Goal: Task Accomplishment & Management: Use online tool/utility

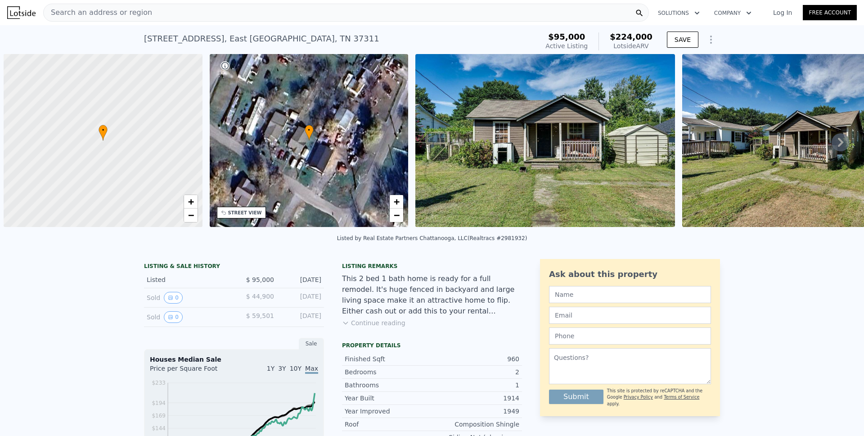
scroll to position [0, 4]
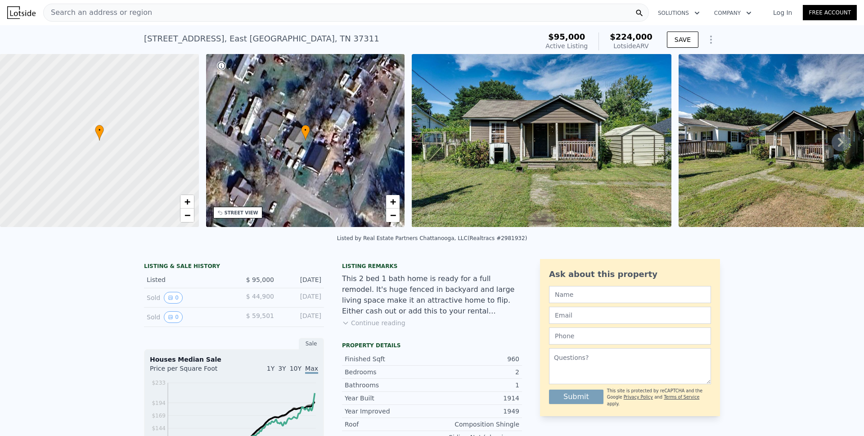
click at [710, 44] on icon "Show Options" at bounding box center [711, 39] width 11 height 11
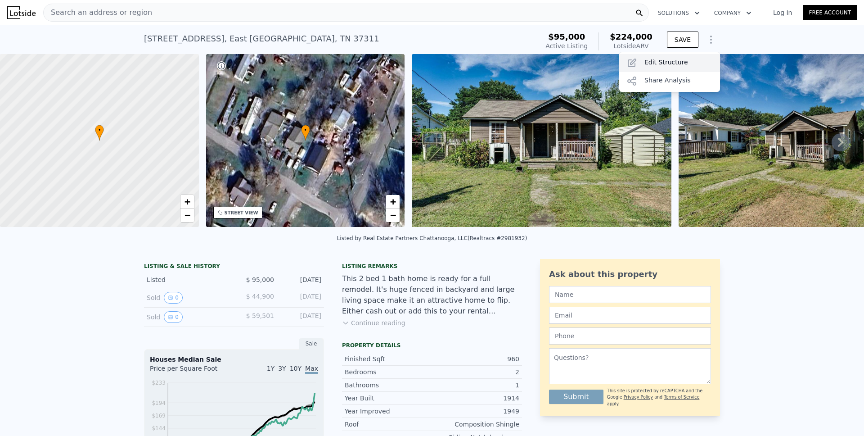
click at [686, 57] on div "Edit Structure" at bounding box center [669, 63] width 101 height 18
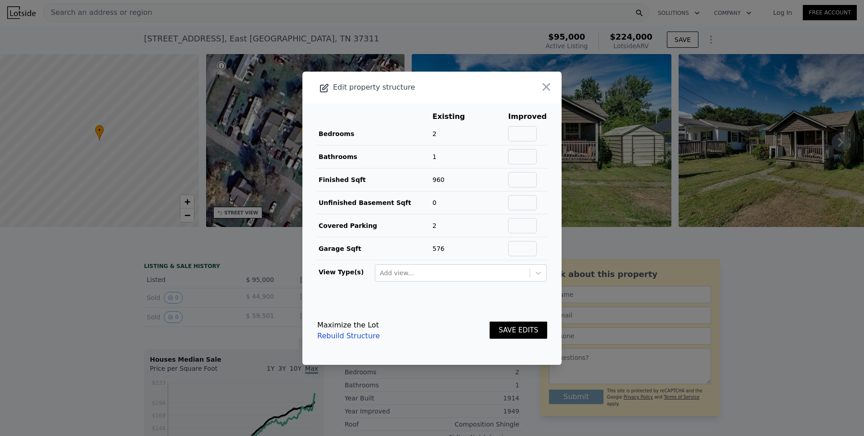
click at [543, 88] on icon "button" at bounding box center [547, 87] width 8 height 8
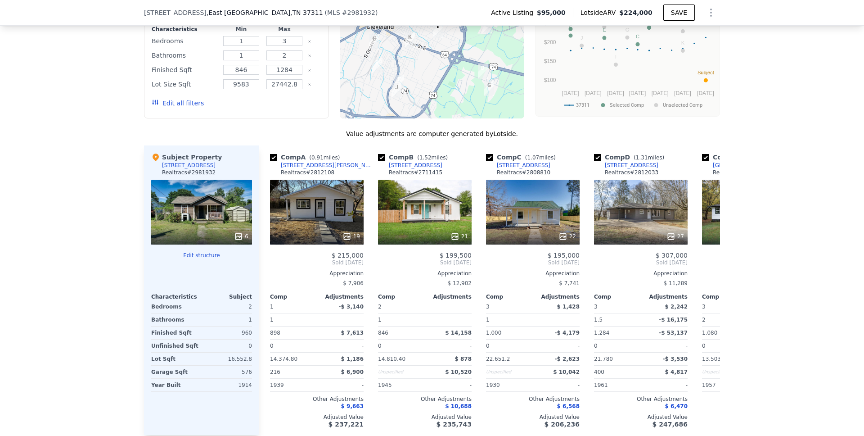
scroll to position [838, 0]
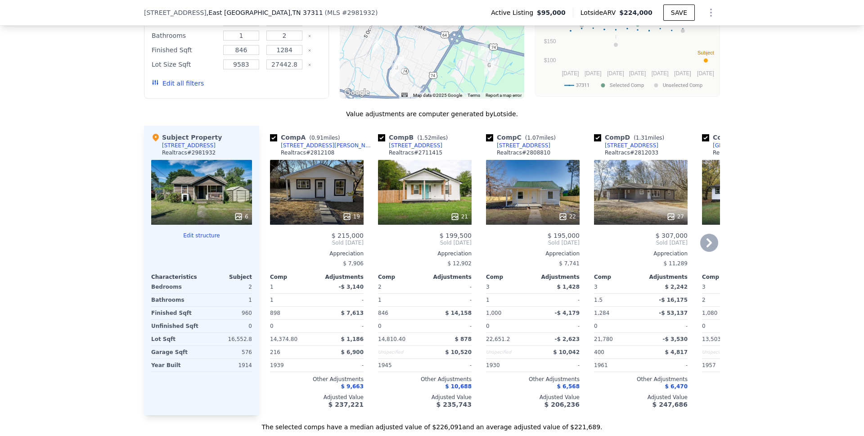
click at [707, 247] on icon at bounding box center [709, 242] width 5 height 9
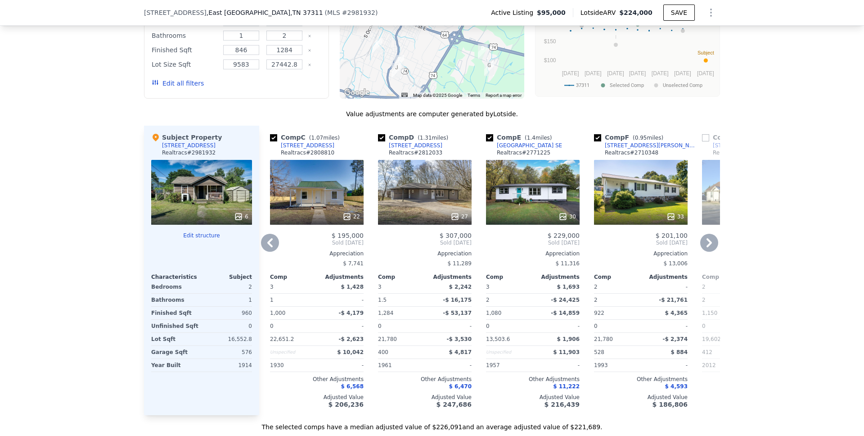
click at [707, 246] on icon at bounding box center [709, 243] width 18 height 18
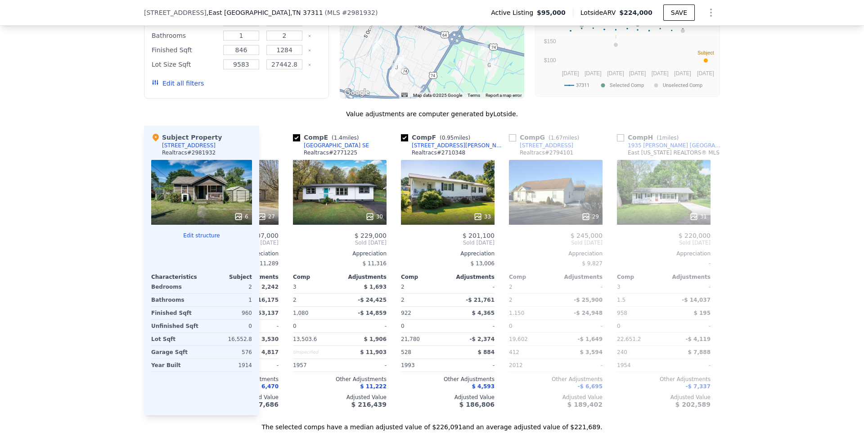
scroll to position [0, 432]
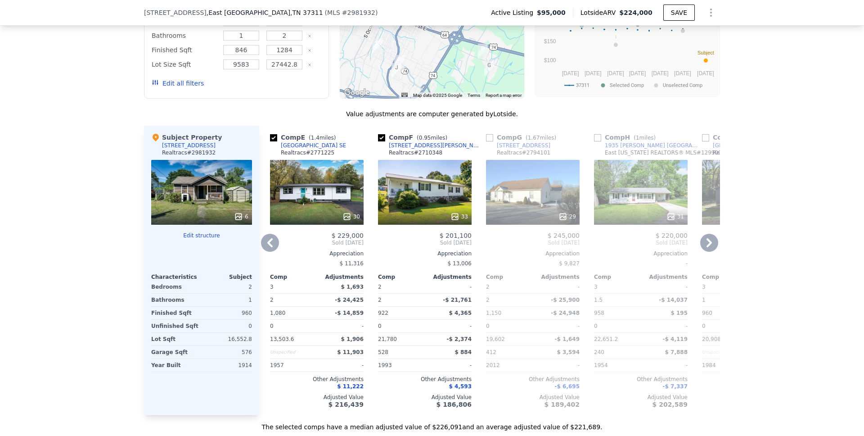
click at [708, 246] on icon at bounding box center [709, 243] width 18 height 18
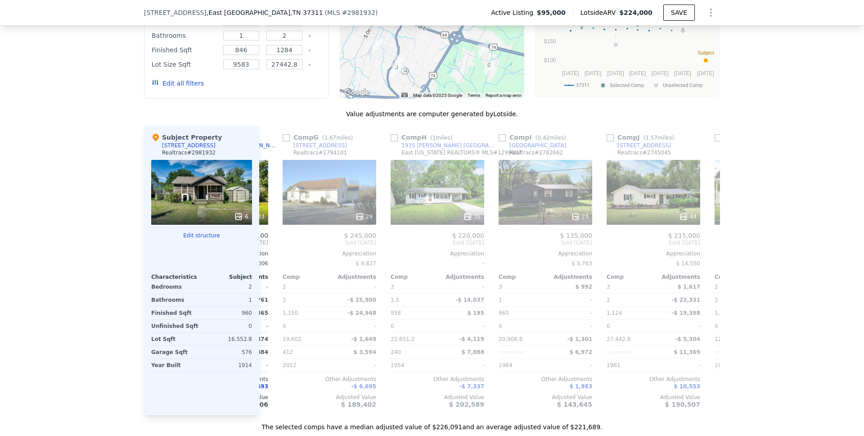
scroll to position [0, 648]
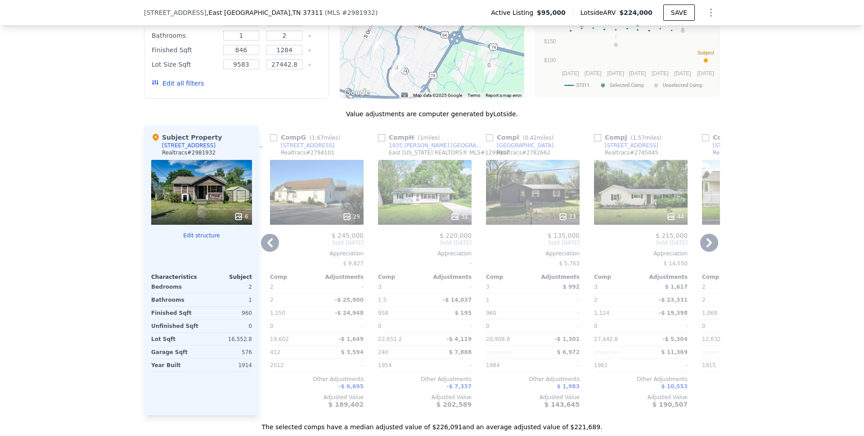
click at [709, 246] on icon at bounding box center [709, 243] width 18 height 18
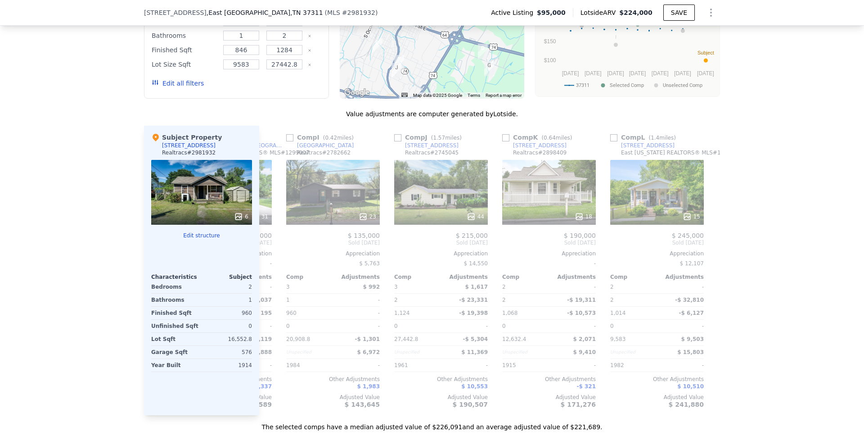
scroll to position [0, 860]
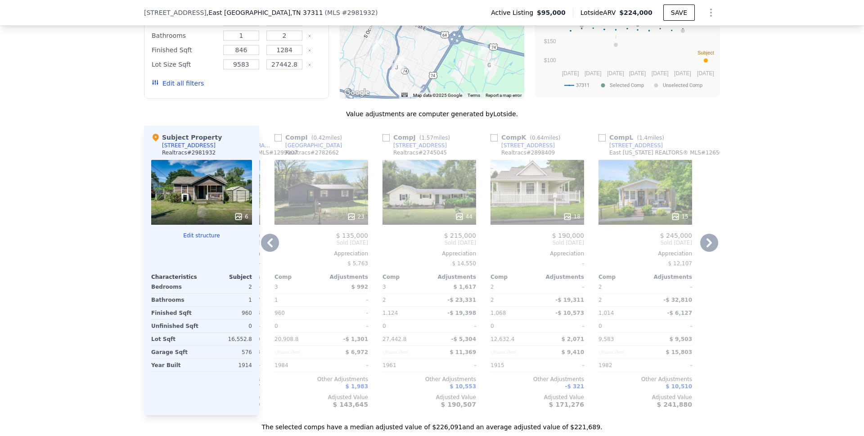
click at [708, 248] on icon at bounding box center [709, 243] width 18 height 18
click at [706, 249] on icon at bounding box center [709, 243] width 18 height 18
click at [703, 248] on icon at bounding box center [709, 243] width 18 height 18
click at [264, 247] on icon at bounding box center [270, 243] width 18 height 18
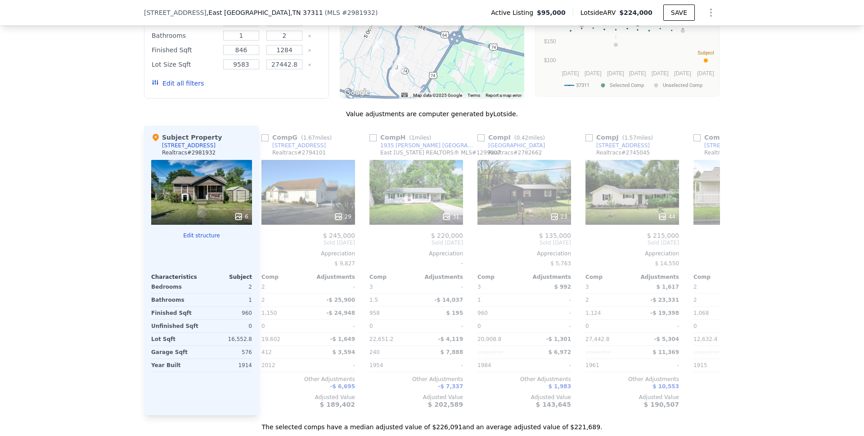
scroll to position [0, 644]
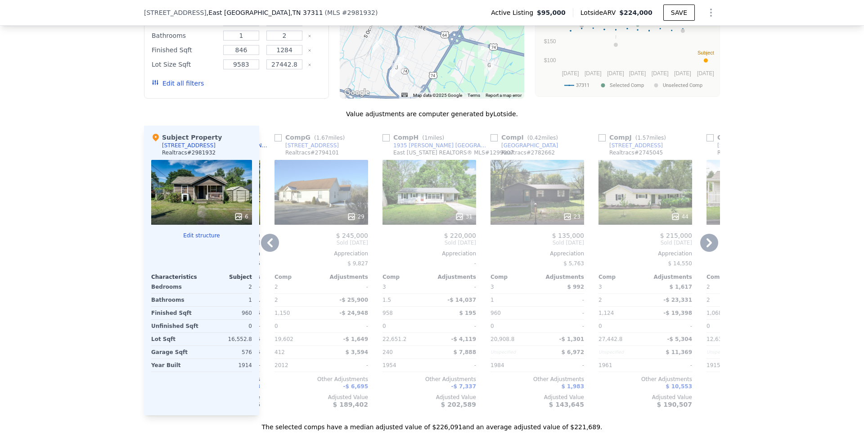
click at [708, 247] on icon at bounding box center [709, 242] width 5 height 9
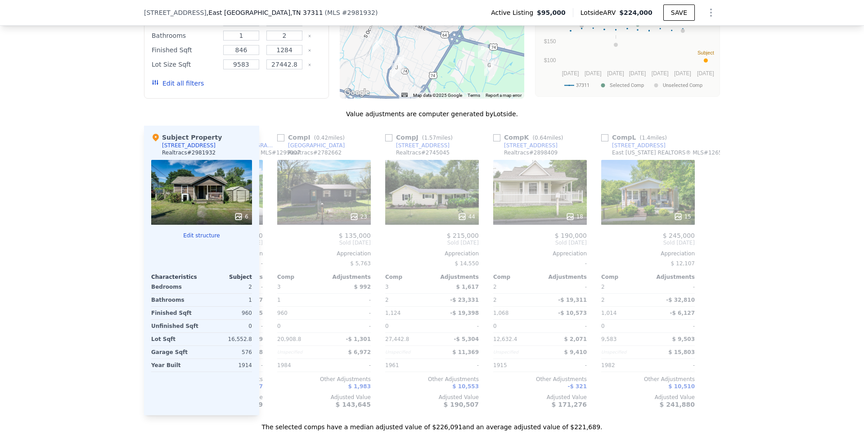
scroll to position [0, 860]
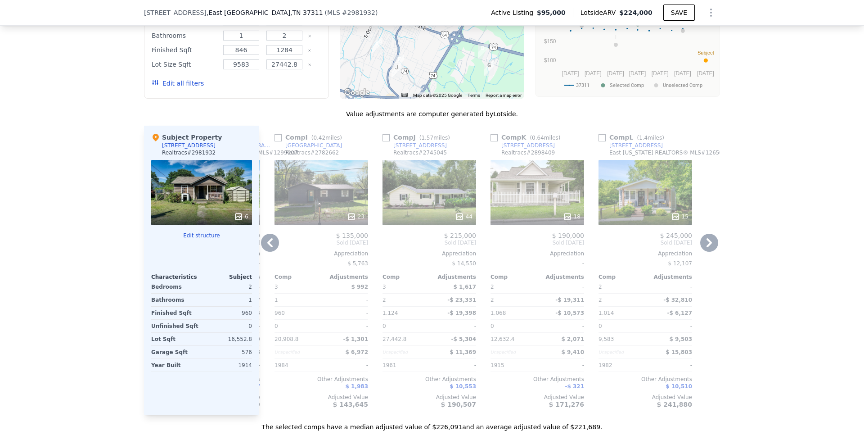
click at [270, 247] on icon at bounding box center [270, 243] width 18 height 18
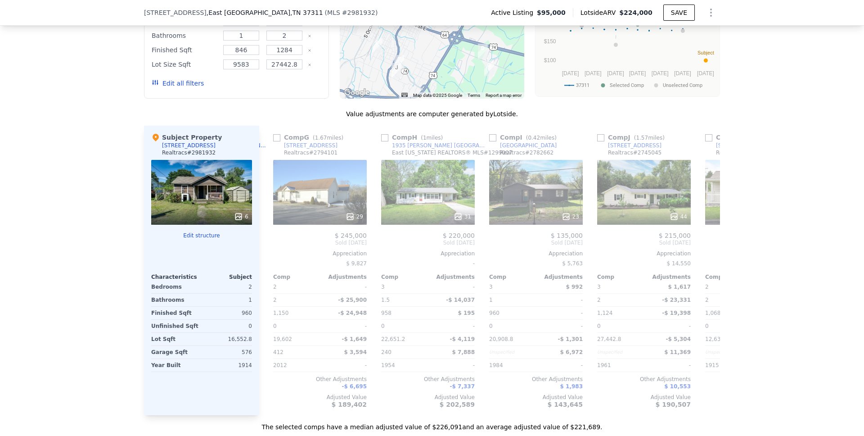
scroll to position [0, 644]
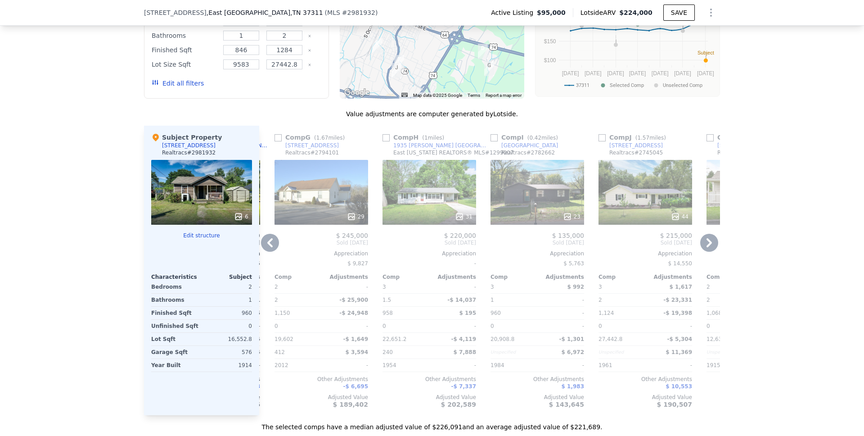
click at [270, 250] on icon at bounding box center [270, 243] width 18 height 18
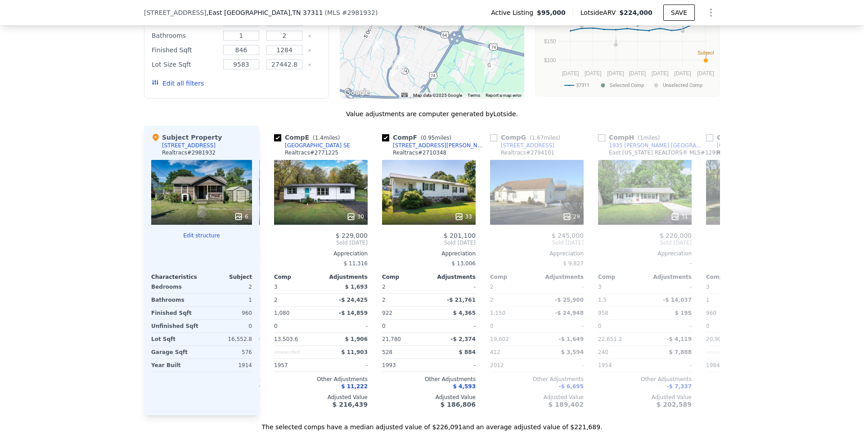
scroll to position [0, 428]
click at [267, 245] on icon at bounding box center [269, 242] width 5 height 9
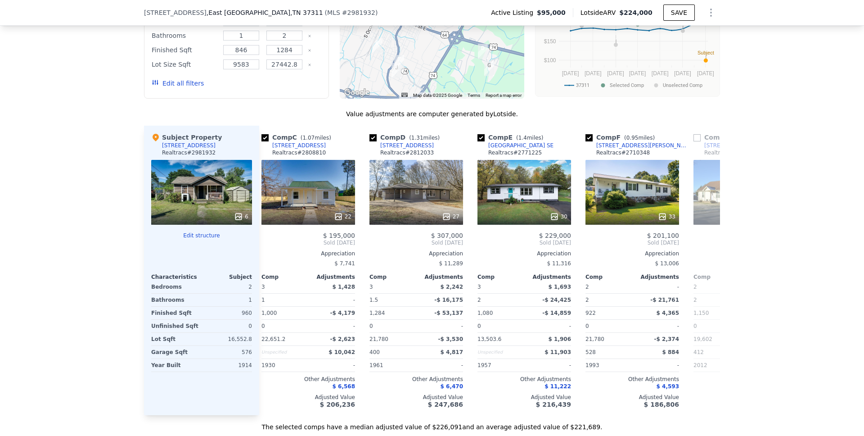
scroll to position [0, 212]
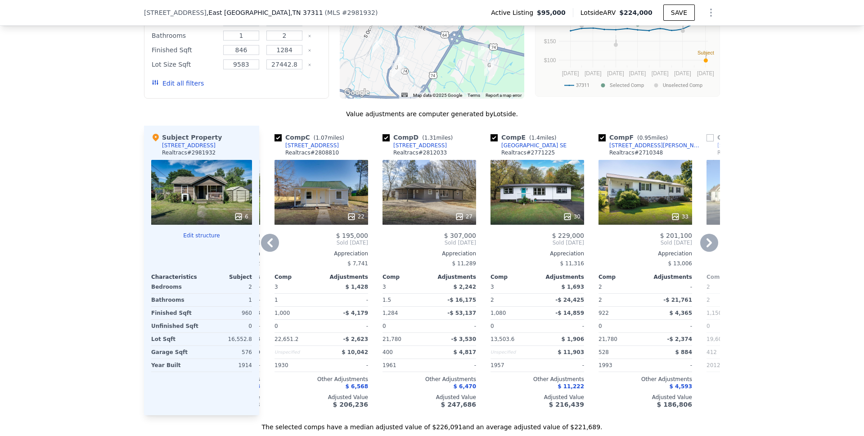
click at [268, 250] on icon at bounding box center [270, 243] width 18 height 18
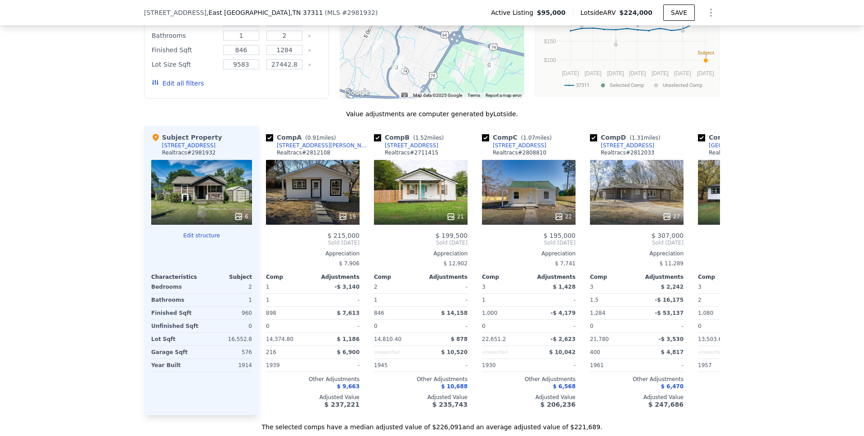
scroll to position [0, 0]
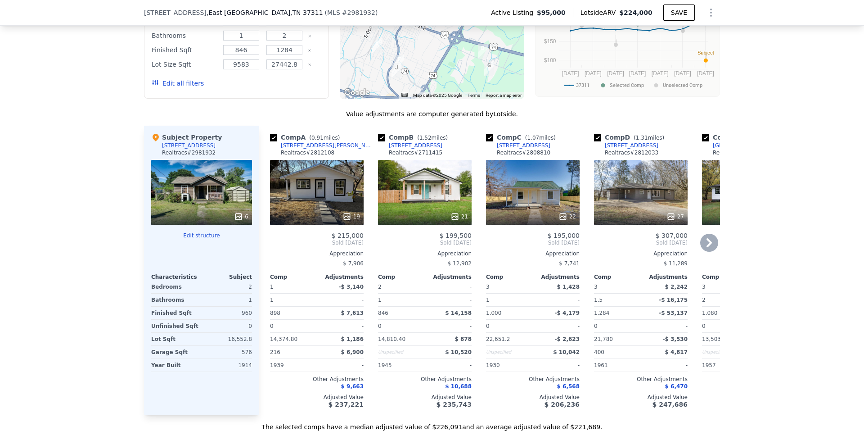
click at [594, 141] on input "checkbox" at bounding box center [597, 137] width 7 height 7
checkbox input "false"
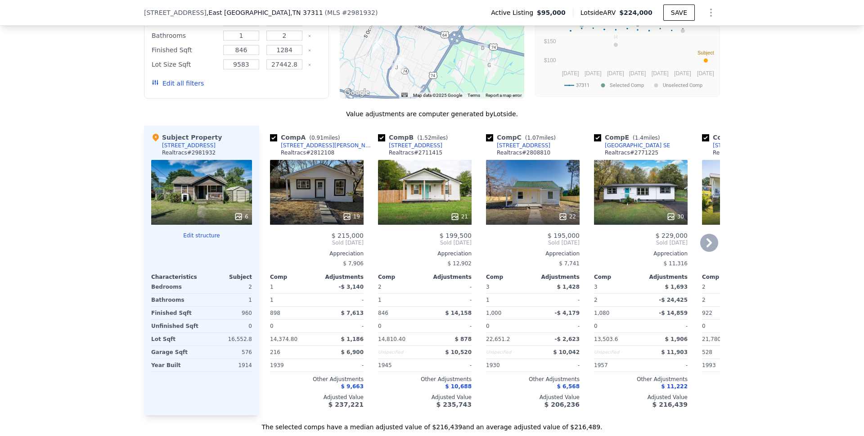
click at [378, 141] on input "checkbox" at bounding box center [381, 137] width 7 height 7
checkbox input "false"
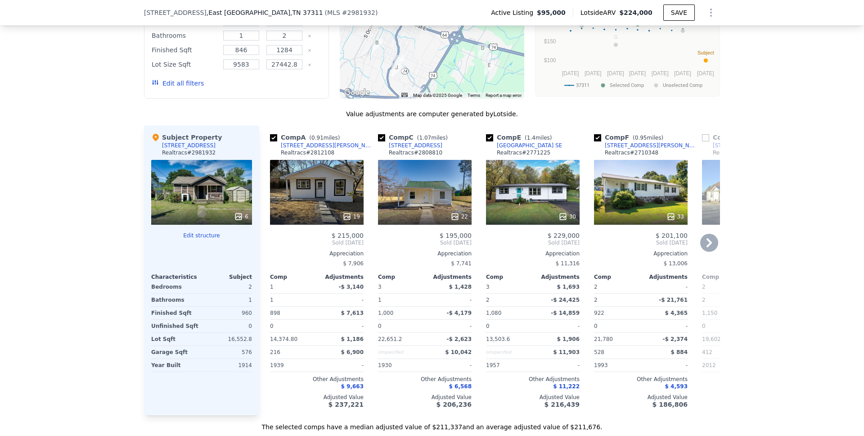
drag, startPoint x: 596, startPoint y: 144, endPoint x: 589, endPoint y: 162, distance: 18.4
click at [596, 141] on input "checkbox" at bounding box center [597, 137] width 7 height 7
checkbox input "false"
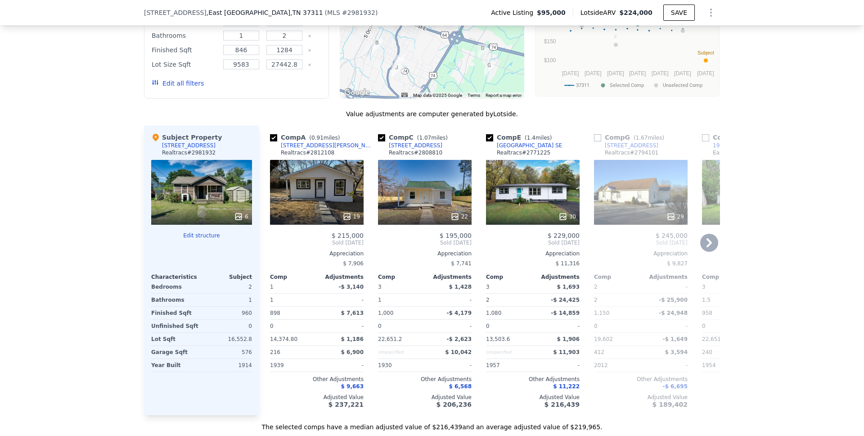
click at [596, 141] on input "checkbox" at bounding box center [597, 137] width 7 height 7
checkbox input "true"
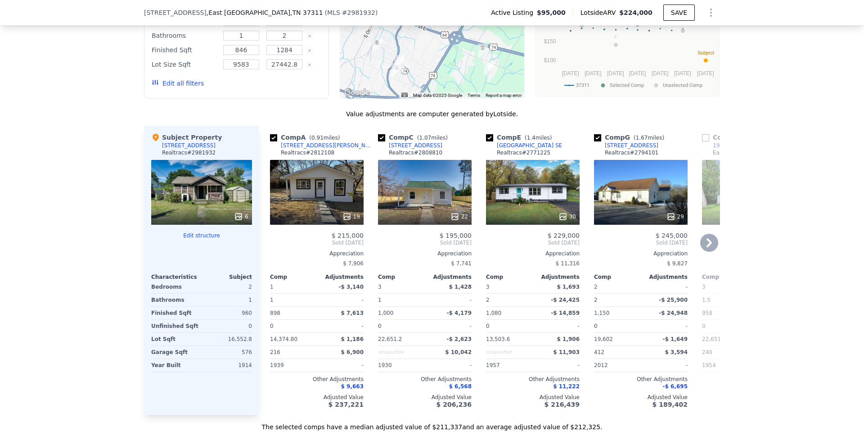
click at [380, 141] on input "checkbox" at bounding box center [381, 137] width 7 height 7
checkbox input "false"
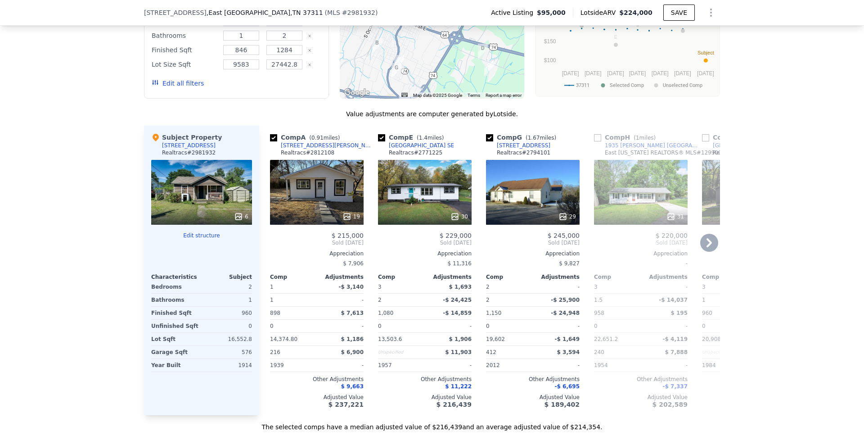
click at [596, 141] on input "checkbox" at bounding box center [597, 137] width 7 height 7
checkbox input "true"
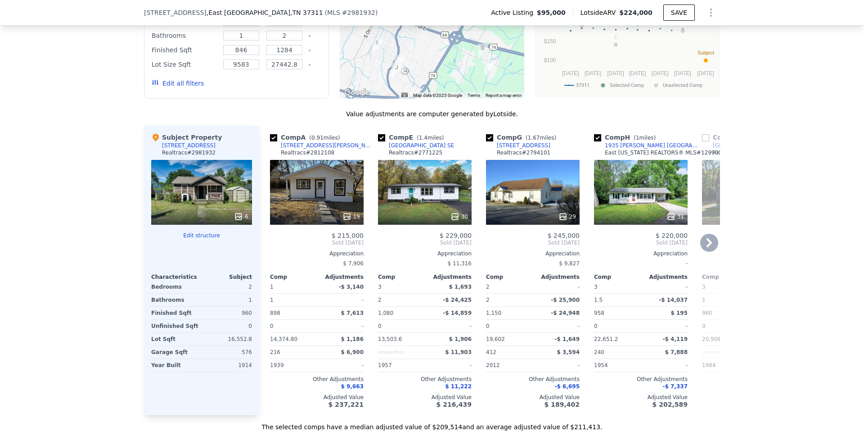
click at [710, 250] on icon at bounding box center [709, 243] width 18 height 18
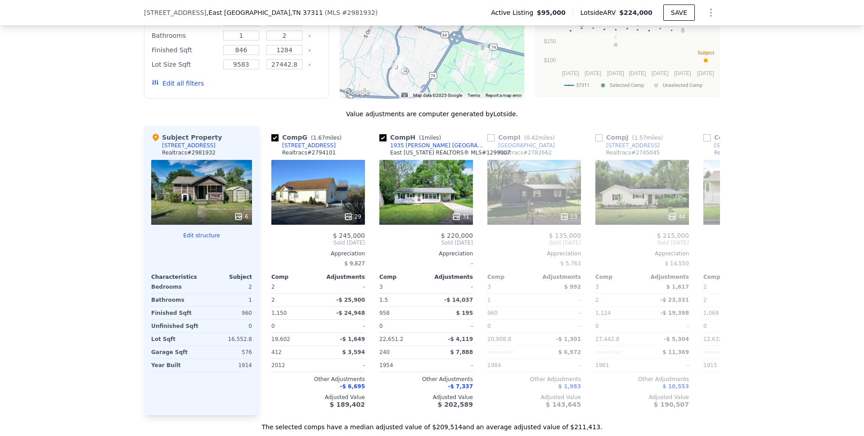
scroll to position [0, 216]
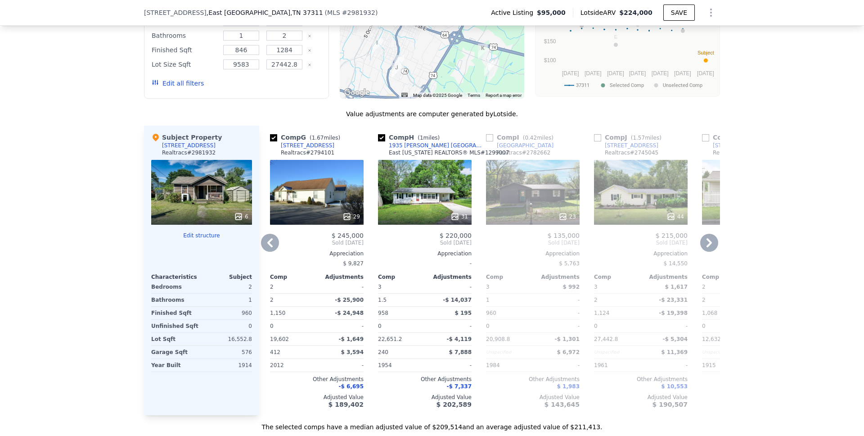
click at [708, 247] on icon at bounding box center [709, 242] width 5 height 9
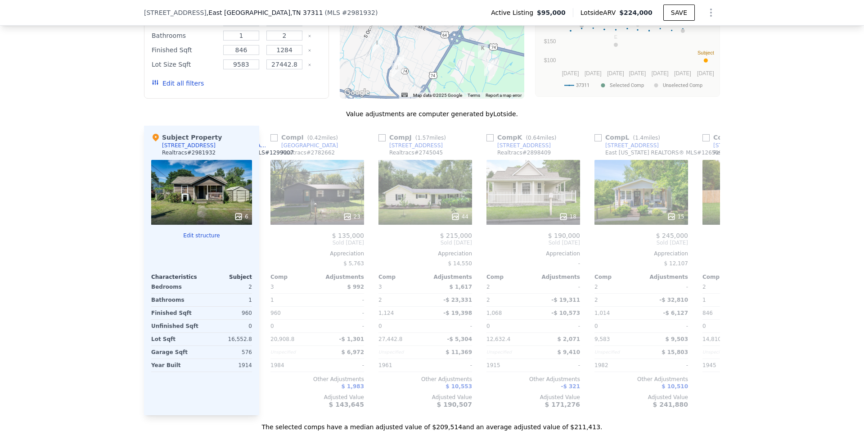
scroll to position [0, 432]
click at [708, 247] on icon at bounding box center [709, 242] width 5 height 9
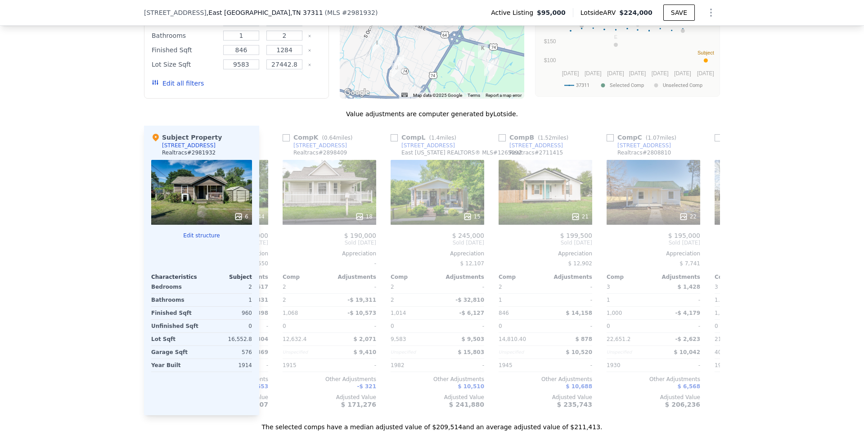
scroll to position [0, 648]
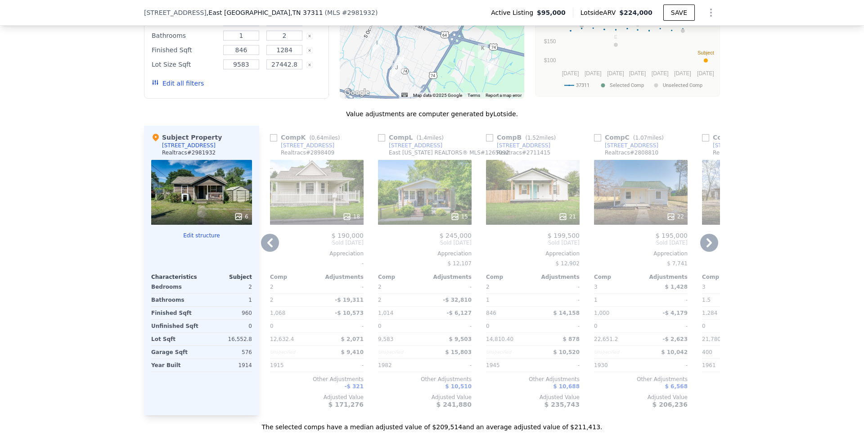
click at [707, 247] on icon at bounding box center [709, 242] width 5 height 9
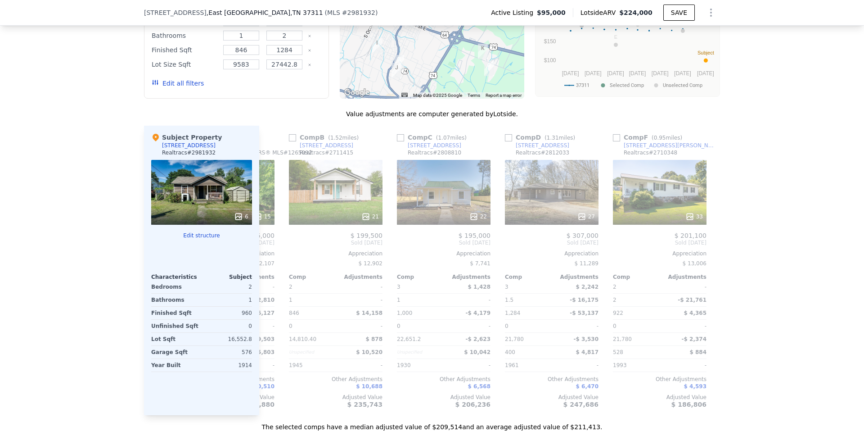
scroll to position [0, 857]
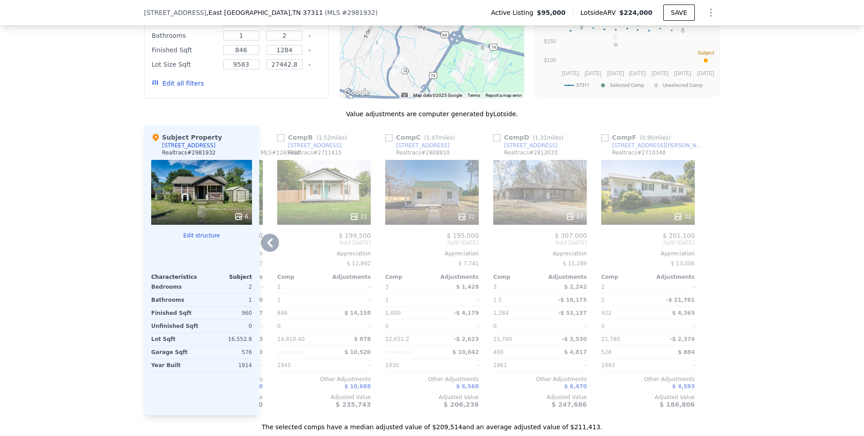
click at [272, 247] on icon at bounding box center [270, 243] width 18 height 18
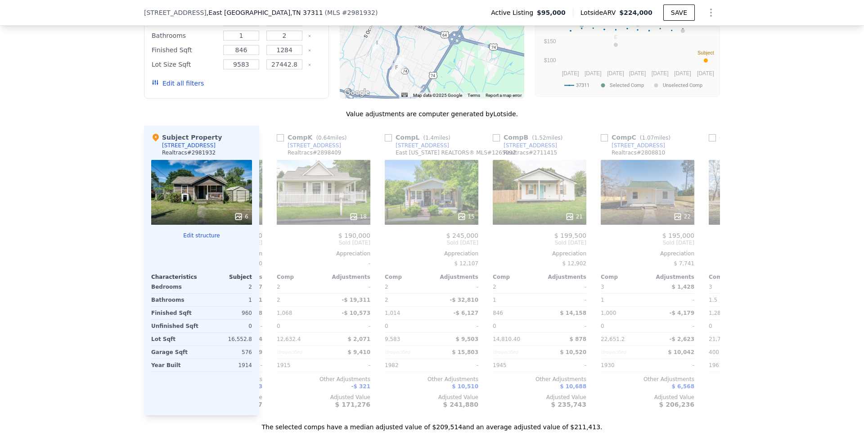
scroll to position [0, 641]
click at [267, 245] on icon at bounding box center [270, 243] width 18 height 18
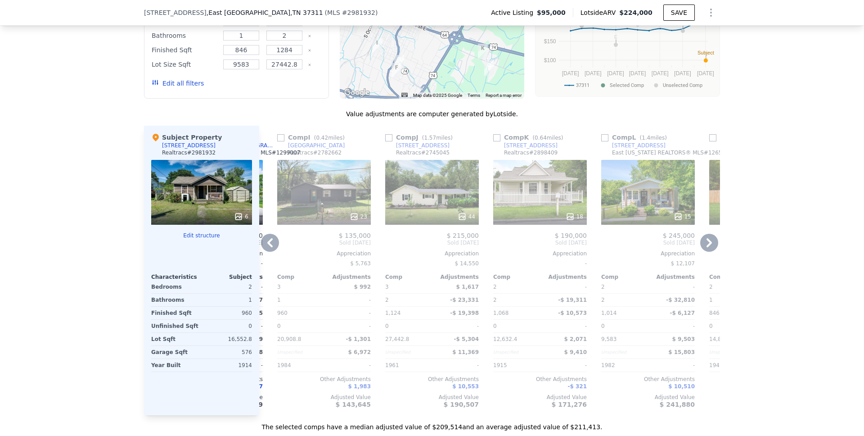
click at [267, 247] on icon at bounding box center [269, 242] width 5 height 9
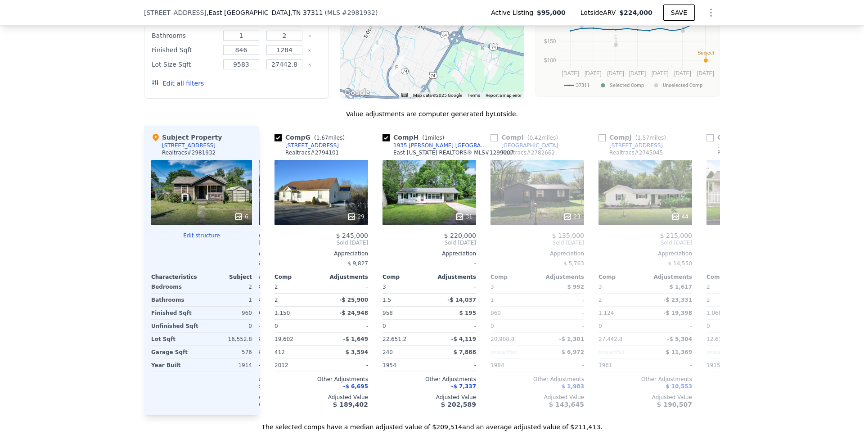
scroll to position [0, 209]
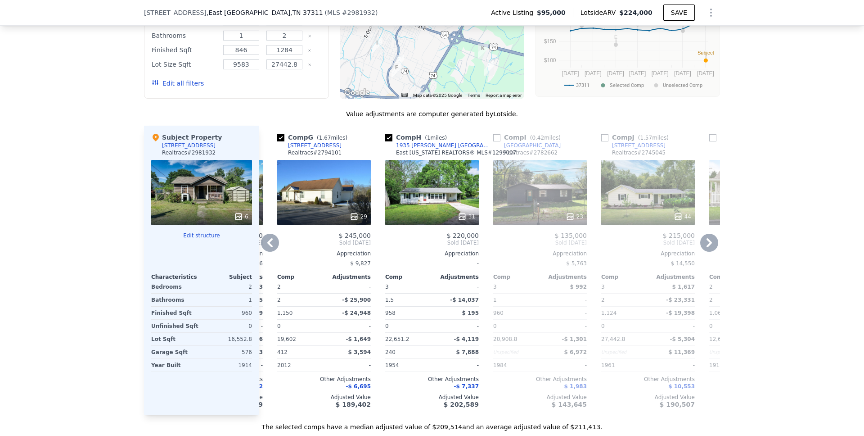
click at [270, 250] on icon at bounding box center [270, 243] width 18 height 18
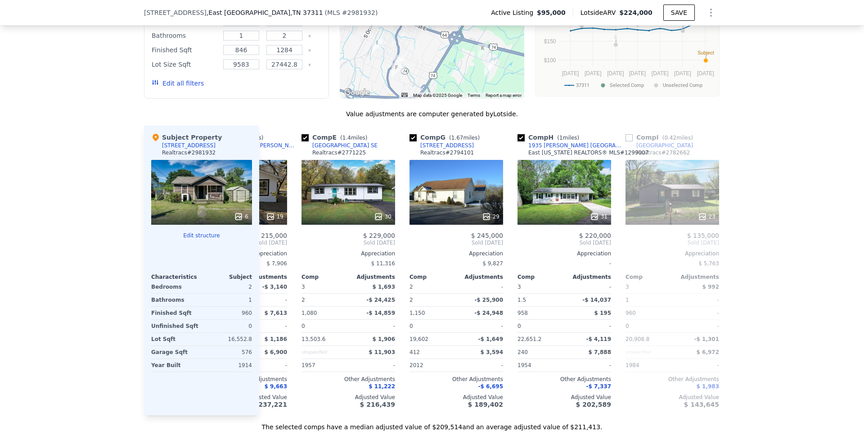
scroll to position [0, 0]
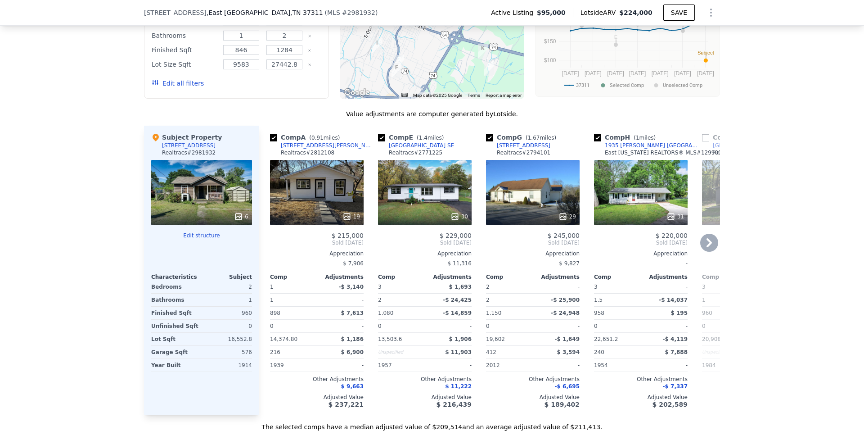
click at [707, 247] on icon at bounding box center [709, 242] width 5 height 9
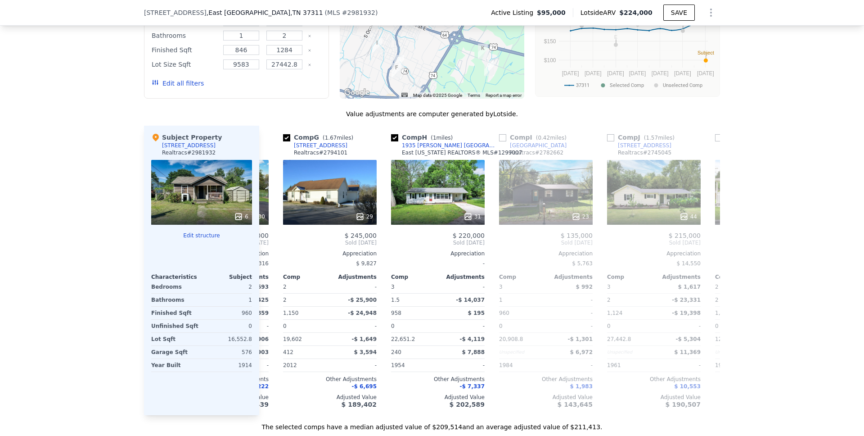
scroll to position [0, 216]
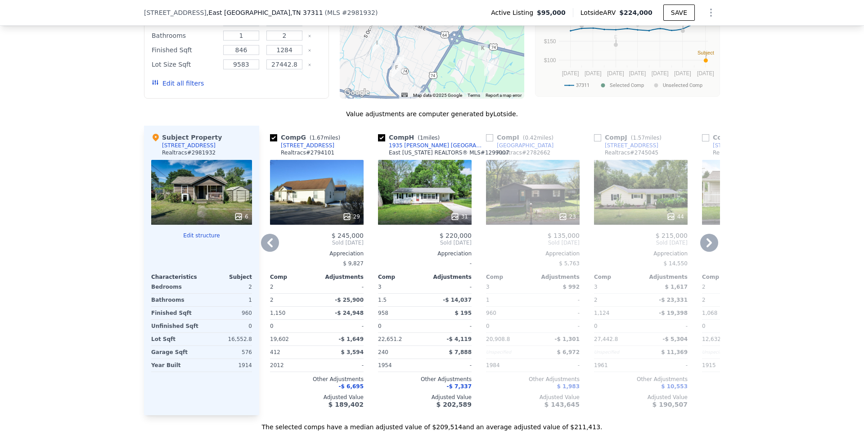
click at [707, 247] on icon at bounding box center [709, 242] width 5 height 9
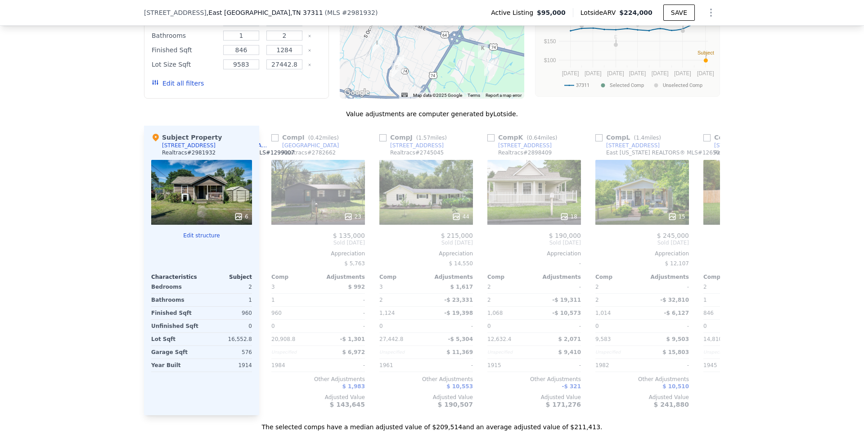
scroll to position [0, 432]
click at [269, 251] on icon at bounding box center [270, 243] width 18 height 18
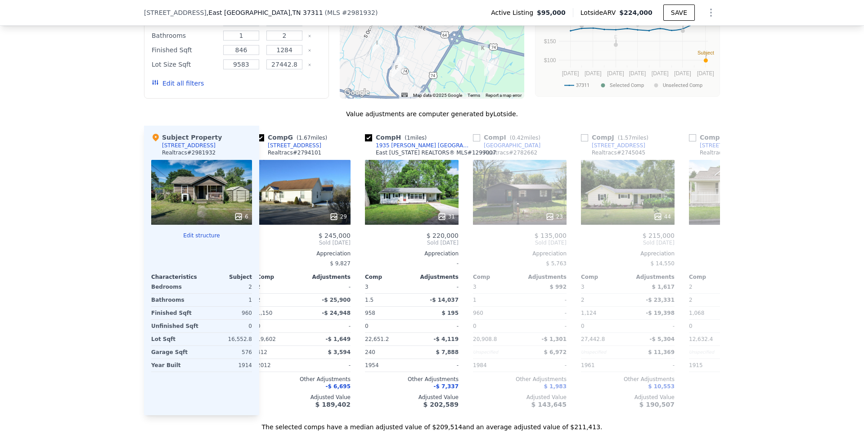
scroll to position [0, 216]
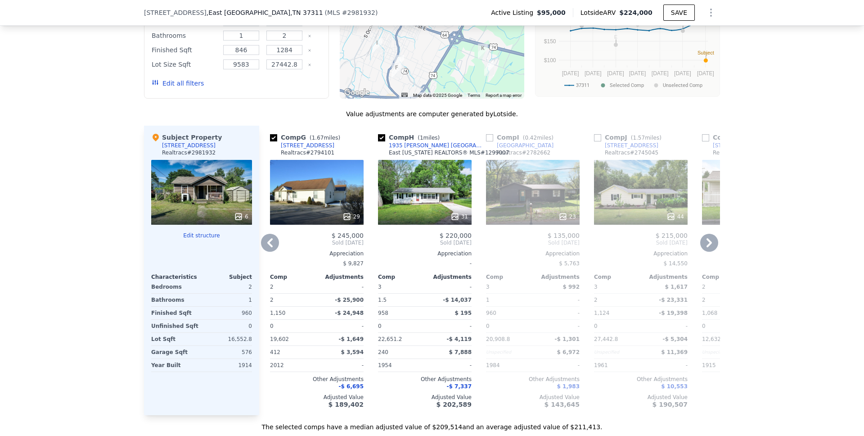
click at [707, 247] on icon at bounding box center [709, 242] width 5 height 9
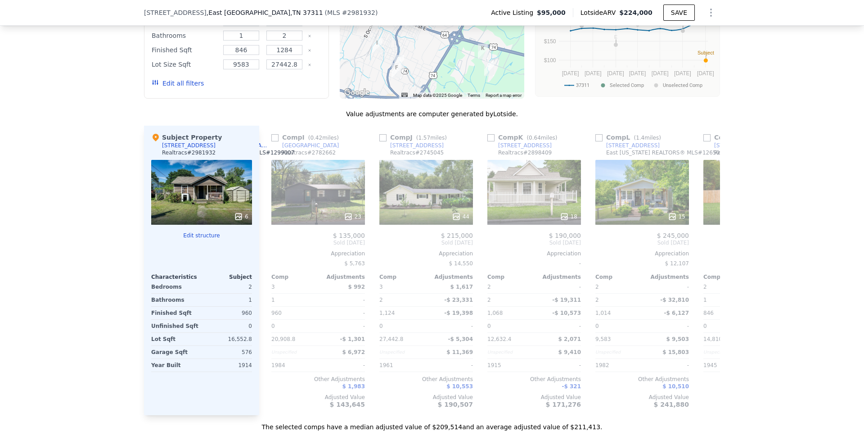
scroll to position [0, 432]
click at [596, 141] on input "checkbox" at bounding box center [597, 137] width 7 height 7
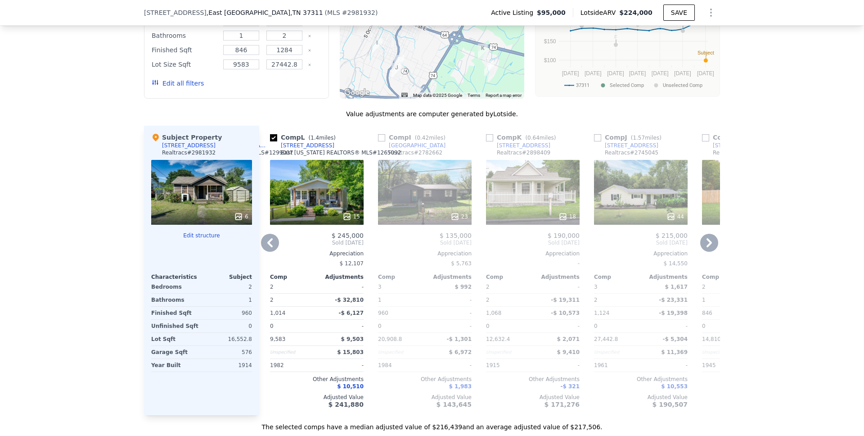
click at [262, 250] on icon at bounding box center [270, 243] width 18 height 18
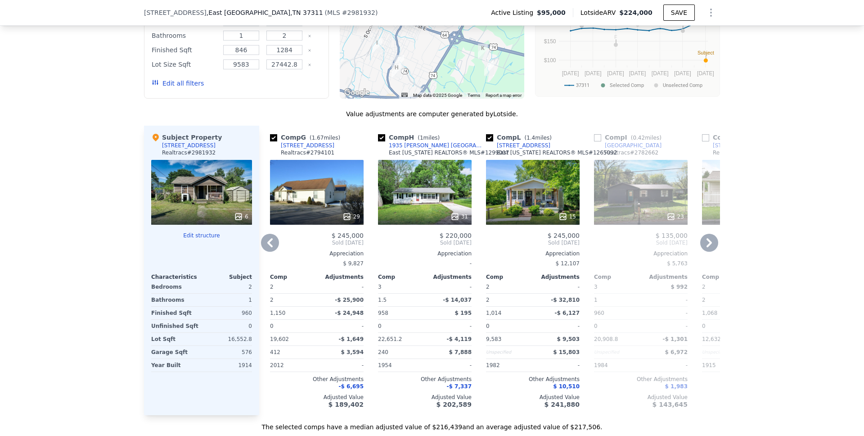
click at [267, 247] on icon at bounding box center [269, 242] width 5 height 9
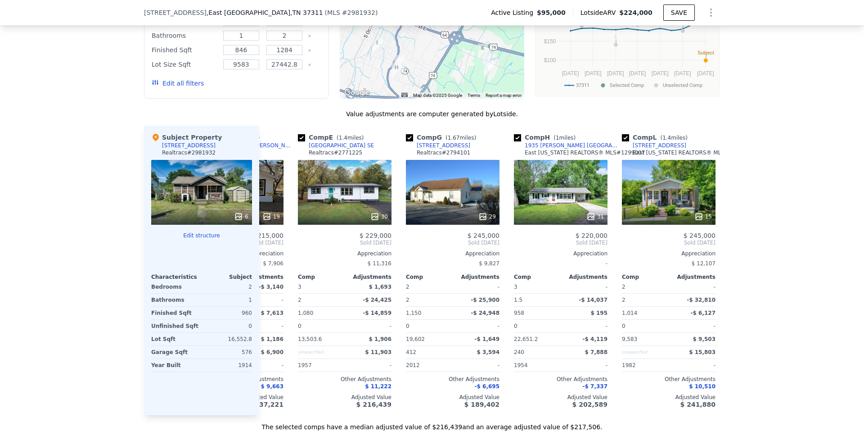
scroll to position [0, 0]
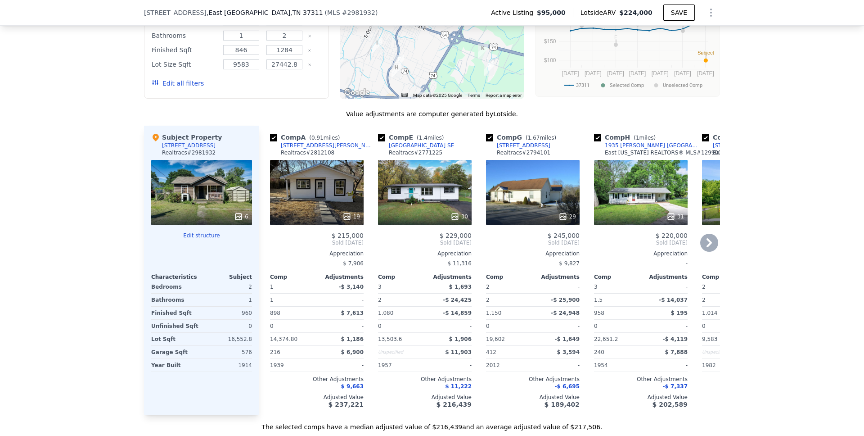
click at [707, 247] on icon at bounding box center [709, 242] width 5 height 9
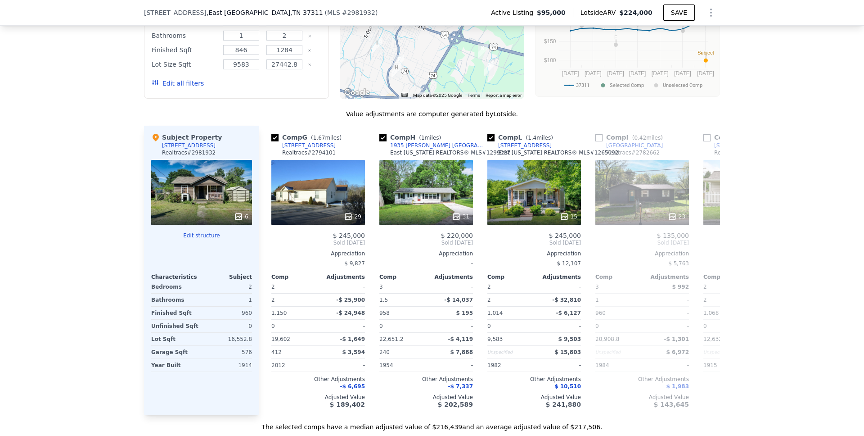
scroll to position [0, 216]
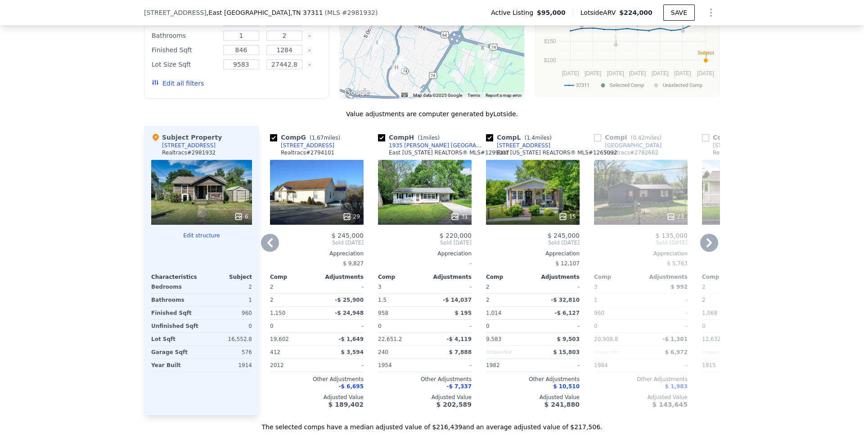
click at [271, 250] on icon at bounding box center [270, 243] width 18 height 18
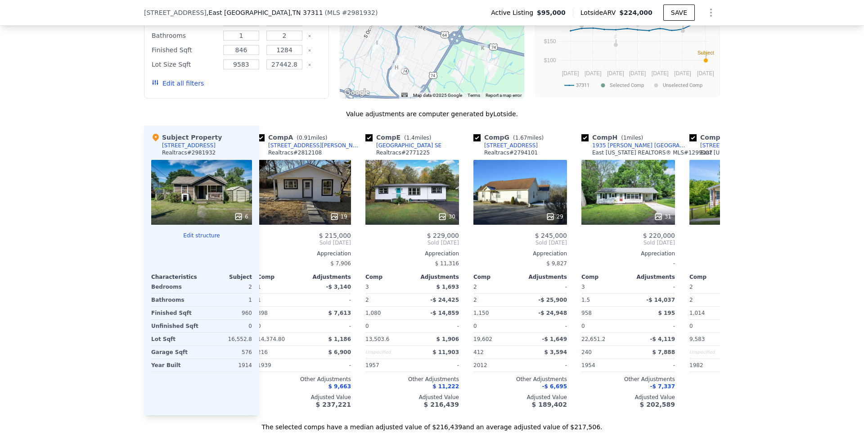
scroll to position [0, 0]
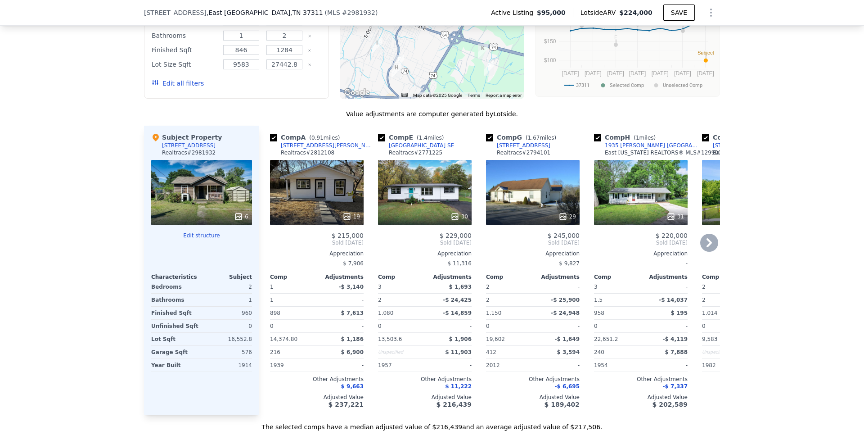
click at [709, 250] on icon at bounding box center [709, 243] width 18 height 18
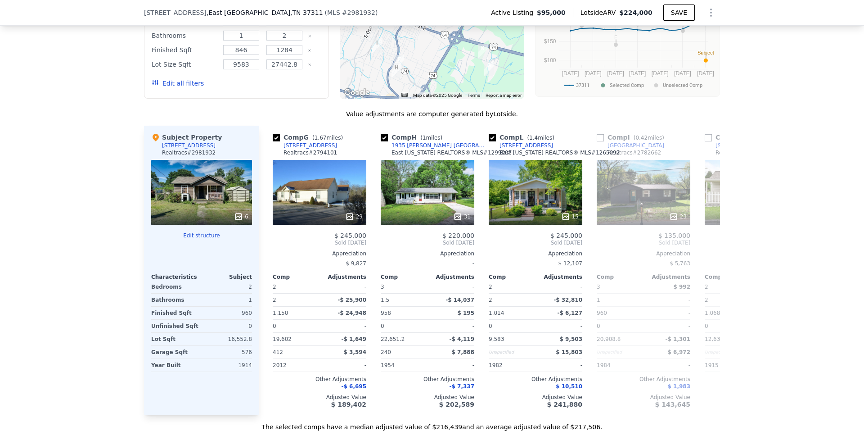
scroll to position [0, 216]
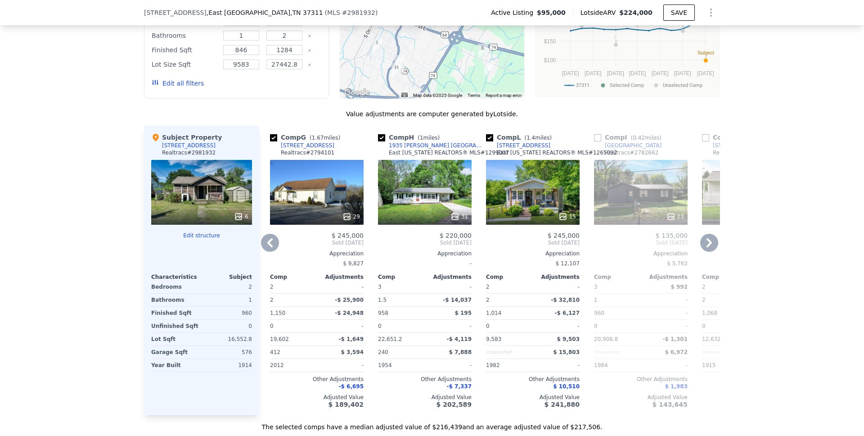
click at [270, 247] on icon at bounding box center [270, 243] width 18 height 18
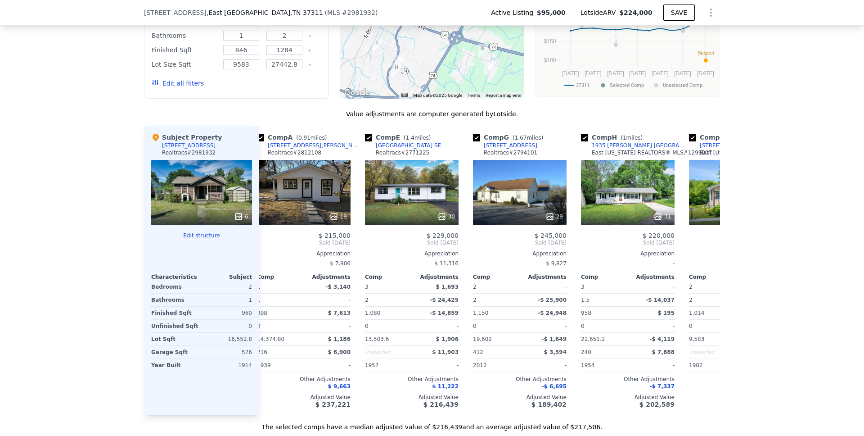
scroll to position [0, 0]
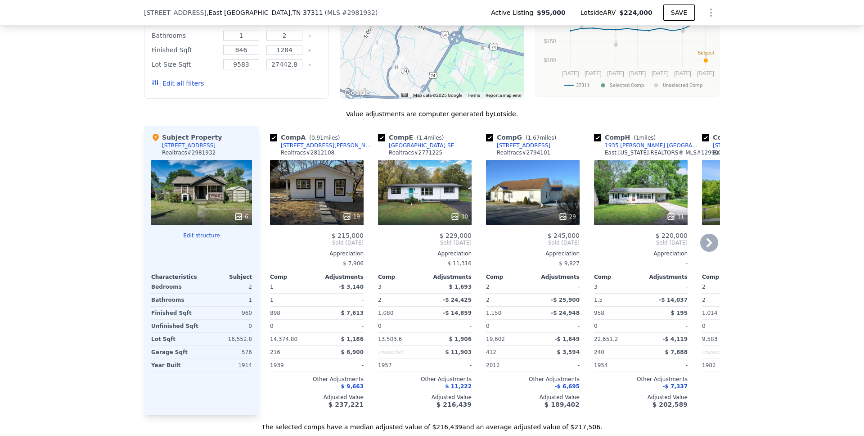
click at [708, 250] on icon at bounding box center [709, 243] width 18 height 18
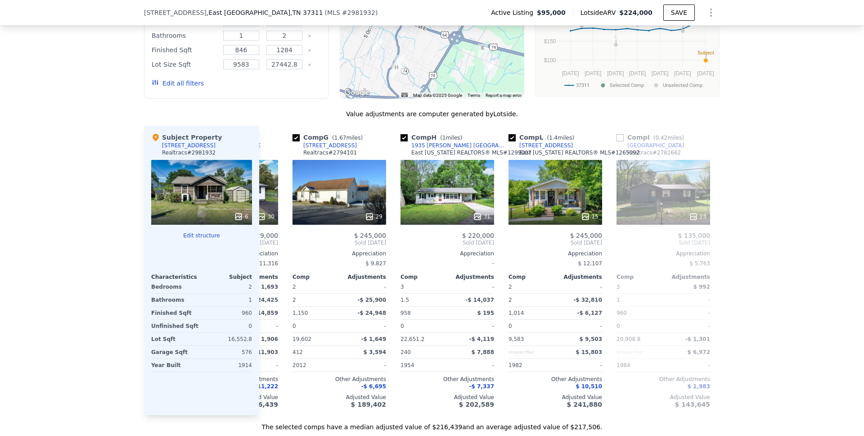
scroll to position [0, 216]
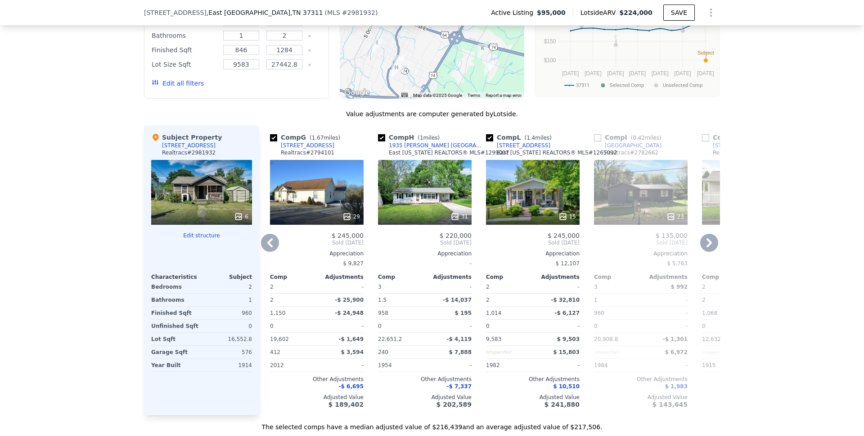
click at [489, 141] on input "checkbox" at bounding box center [489, 137] width 7 height 7
checkbox input "false"
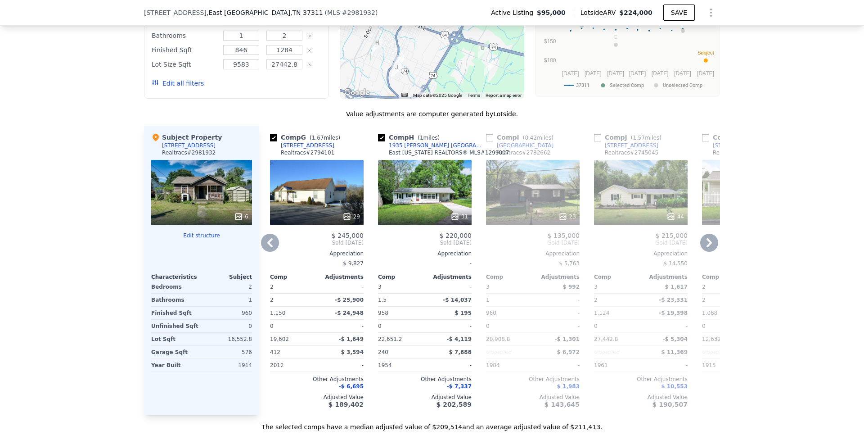
click at [268, 247] on icon at bounding box center [269, 242] width 5 height 9
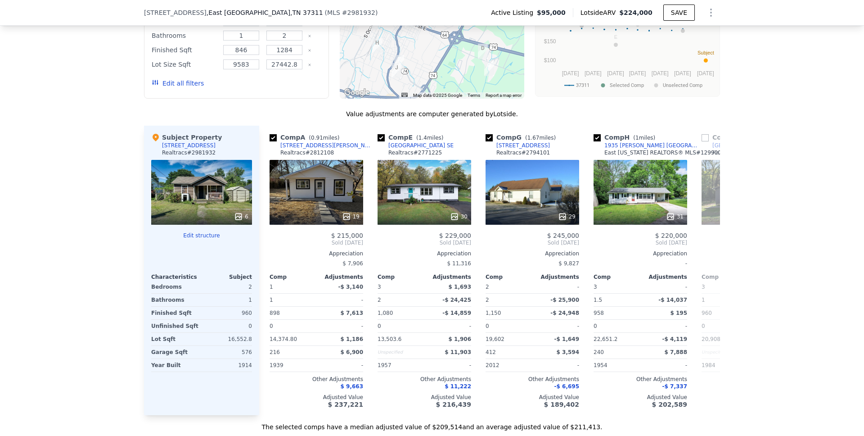
scroll to position [0, 0]
click at [270, 246] on span "Sold [DATE]" at bounding box center [317, 242] width 94 height 7
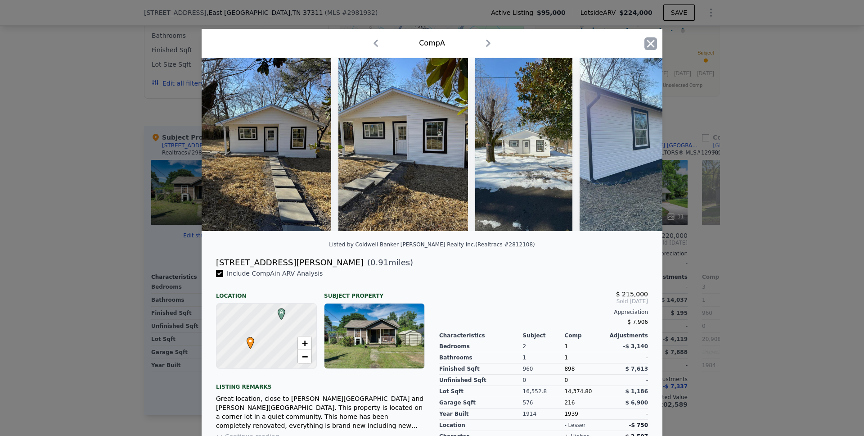
click at [650, 42] on icon "button" at bounding box center [651, 43] width 13 height 13
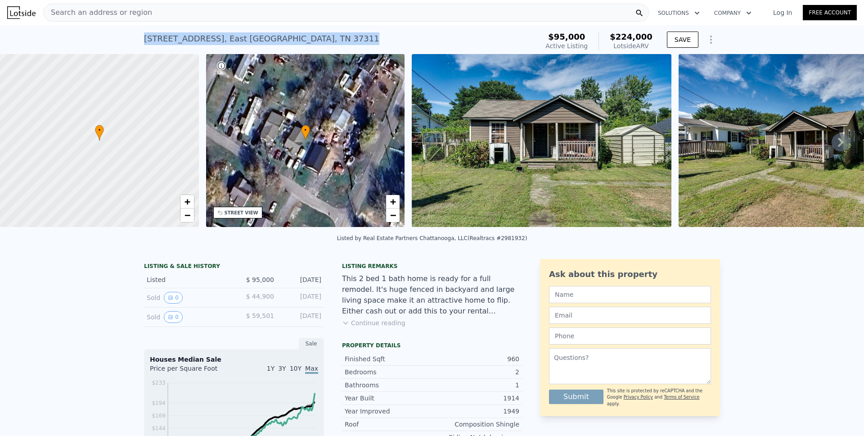
drag, startPoint x: 140, startPoint y: 37, endPoint x: 294, endPoint y: 36, distance: 153.9
click at [295, 36] on div "[STREET_ADDRESS] Active at $95k (~ARV $224k )" at bounding box center [339, 41] width 391 height 25
copy div "[STREET_ADDRESS]"
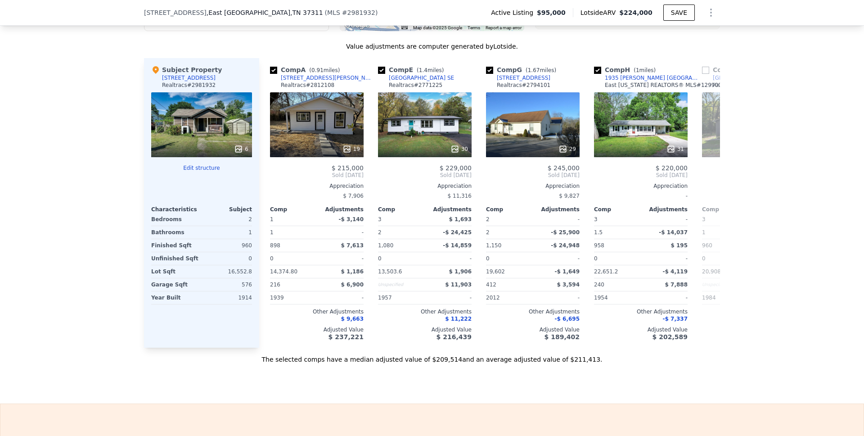
scroll to position [899, 0]
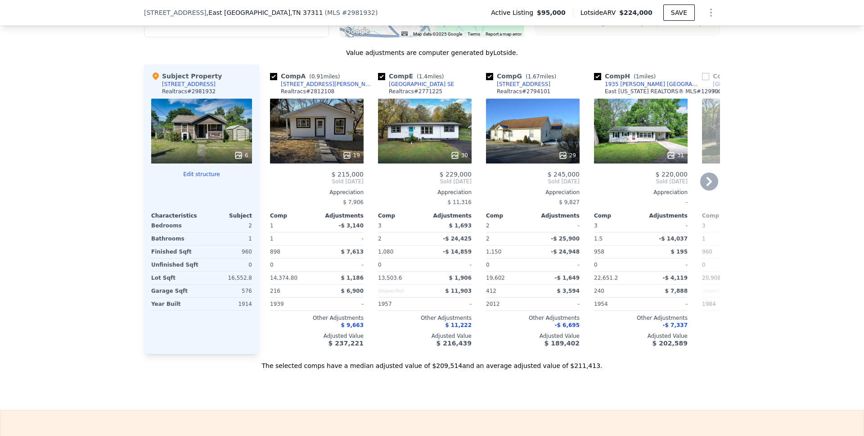
click at [708, 186] on icon at bounding box center [709, 181] width 5 height 9
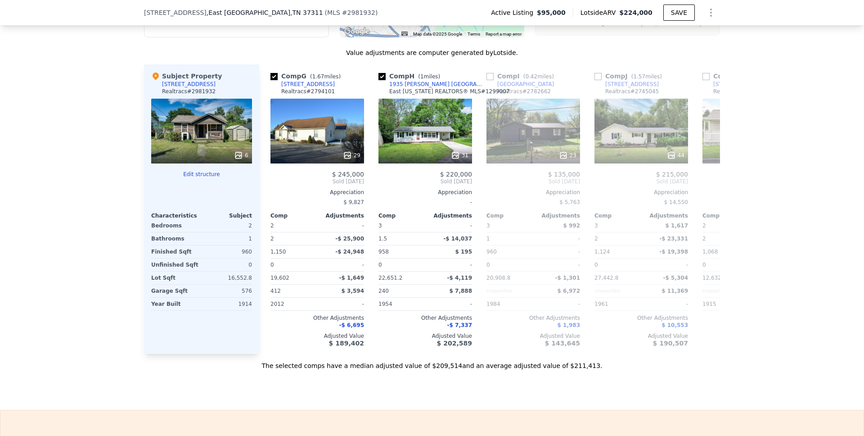
scroll to position [0, 216]
click at [268, 188] on icon at bounding box center [270, 181] width 18 height 18
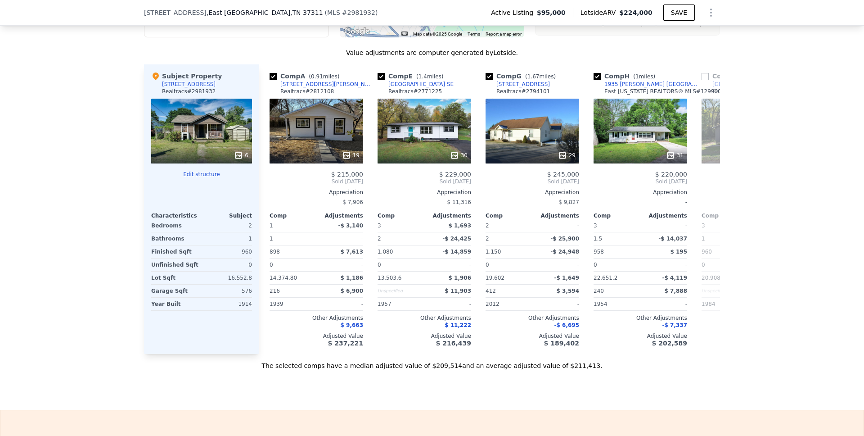
scroll to position [0, 0]
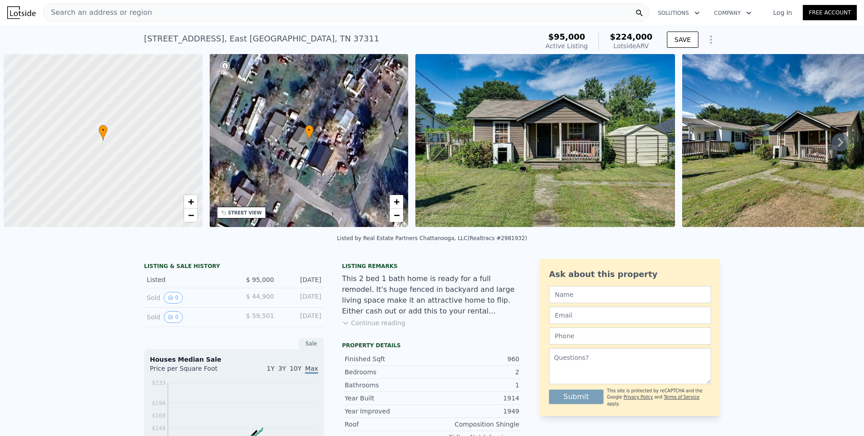
scroll to position [0, 4]
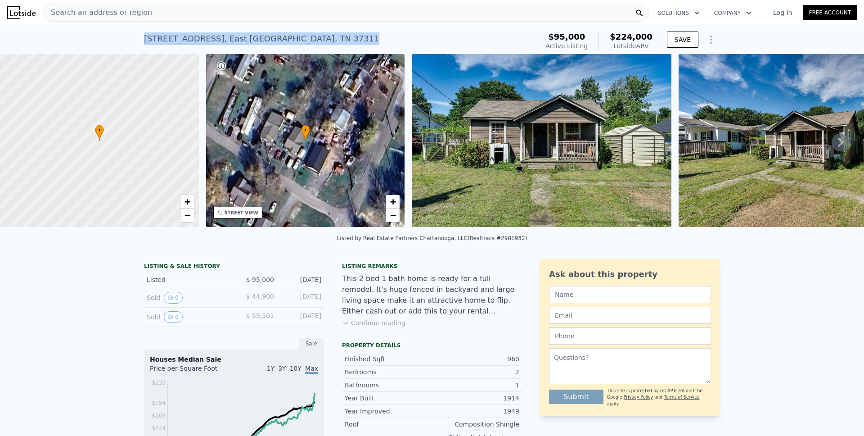
drag, startPoint x: 153, startPoint y: 39, endPoint x: 292, endPoint y: 38, distance: 138.6
click at [294, 38] on div "[STREET_ADDRESS]" at bounding box center [261, 38] width 235 height 13
copy div "[STREET_ADDRESS]"
click at [82, 13] on span "Search an address or region" at bounding box center [98, 12] width 108 height 11
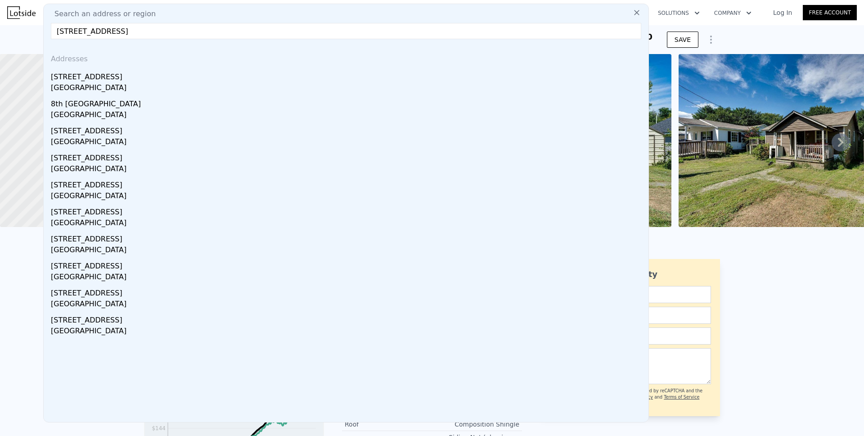
click at [66, 32] on input "1345 8th St NE, East Cleveland, TN 37311" at bounding box center [346, 31] width 591 height 16
click at [69, 32] on input "1345 8th St NE, East Cleveland, TN 37311" at bounding box center [346, 31] width 591 height 16
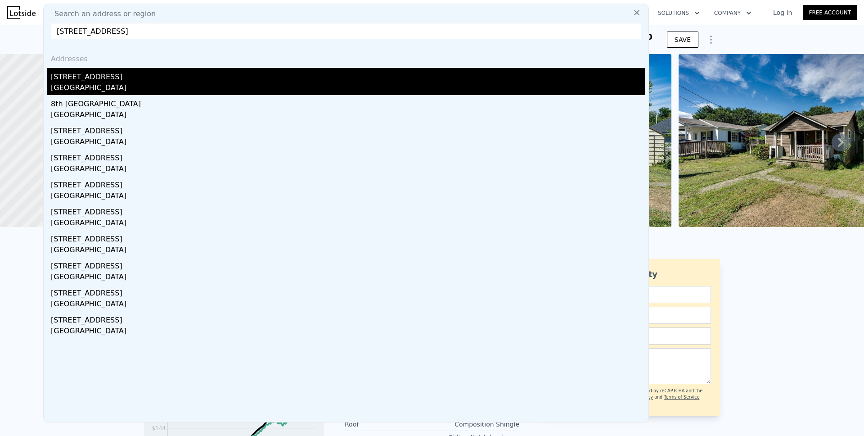
type input "1335 8th St NE, East Cleveland, TN 37311"
click at [84, 78] on div "1335 8th St NE" at bounding box center [348, 75] width 594 height 14
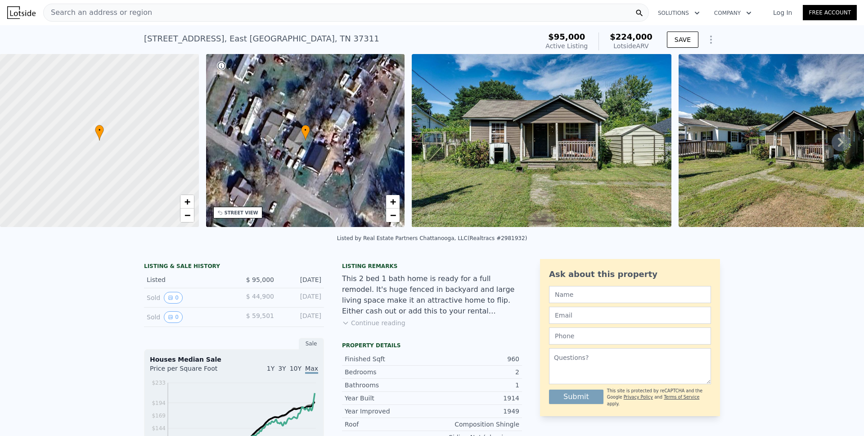
type input "9147.6"
checkbox input "false"
type input "$ 218,000"
type input "4"
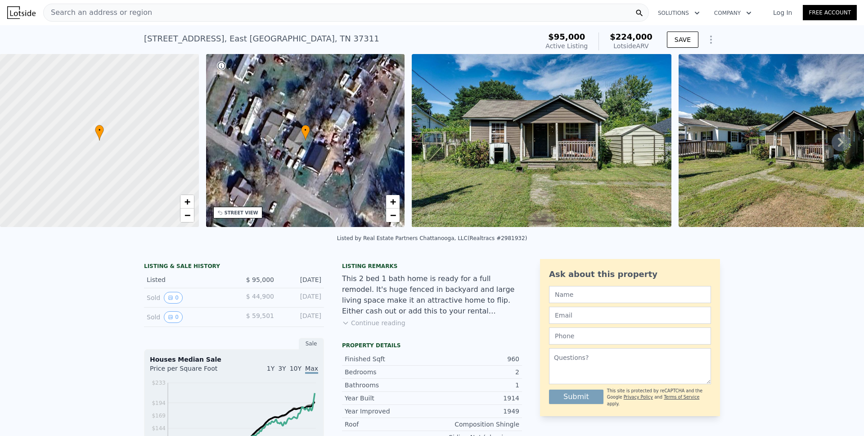
type input "$ 103,547"
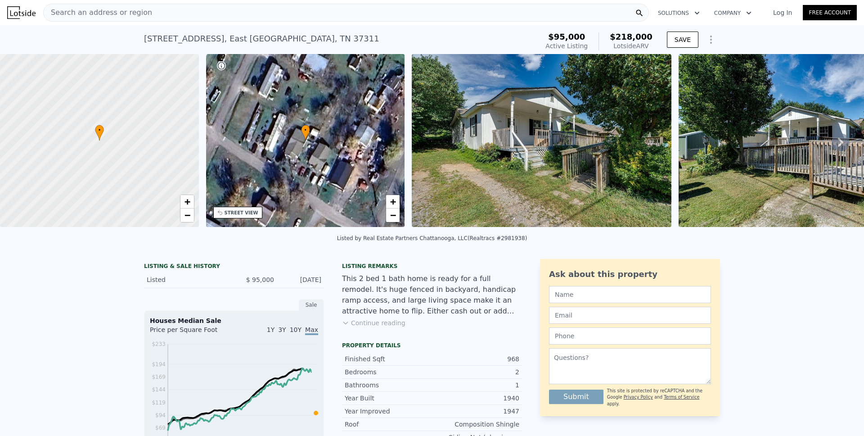
click at [709, 42] on icon "Show Options" at bounding box center [711, 39] width 11 height 11
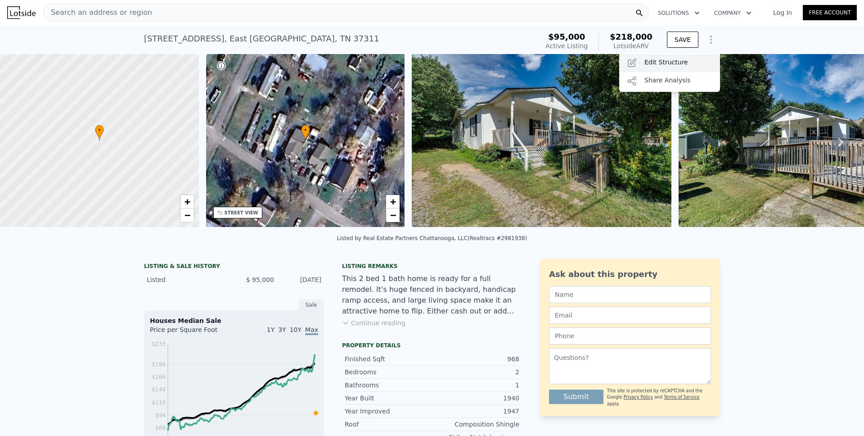
click at [685, 63] on div "Edit Structure" at bounding box center [669, 63] width 101 height 18
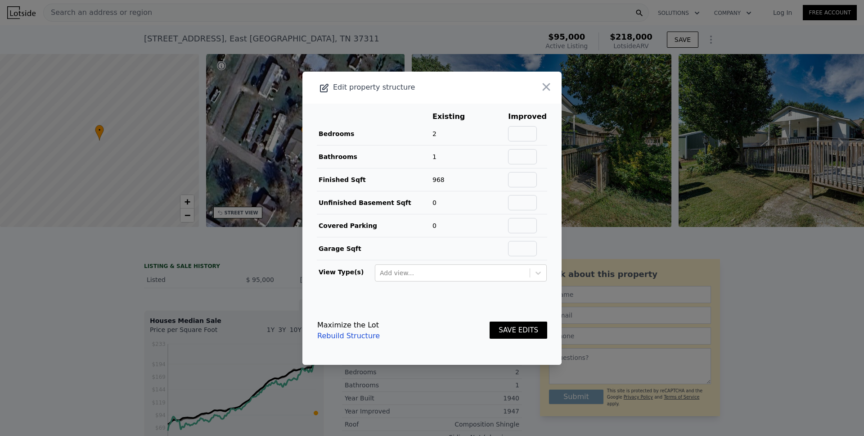
click at [738, 30] on div at bounding box center [432, 218] width 864 height 436
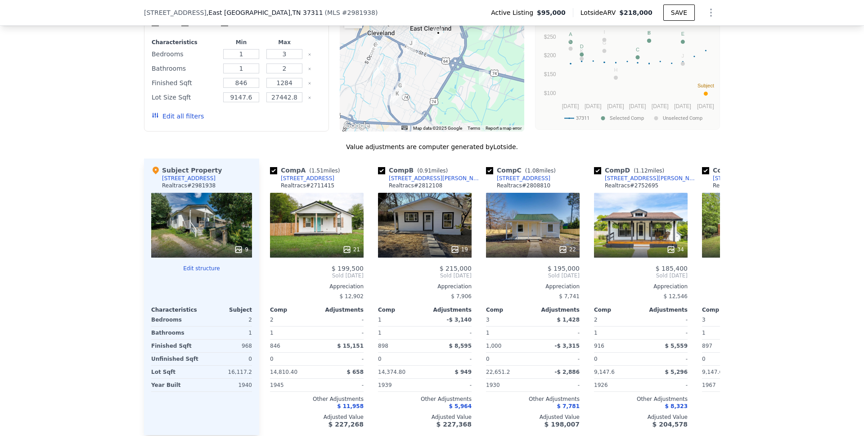
scroll to position [749, 0]
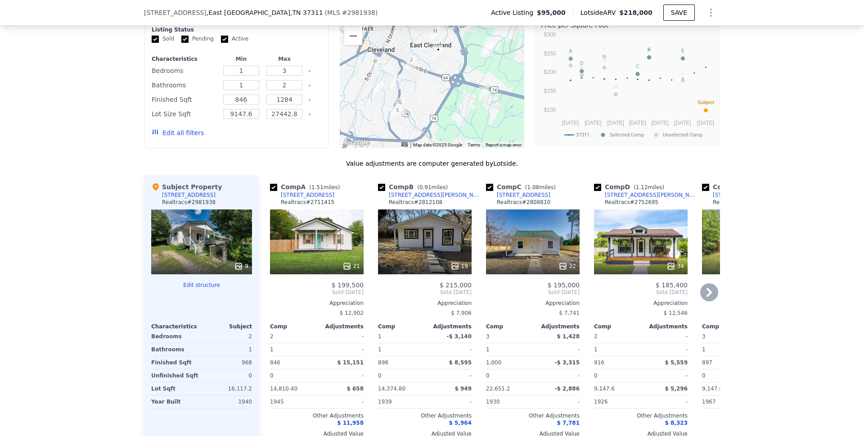
click at [707, 297] on icon at bounding box center [709, 292] width 5 height 9
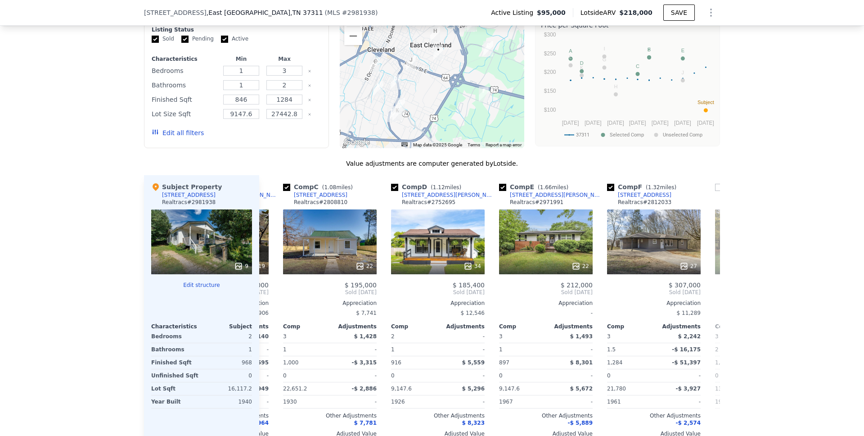
scroll to position [0, 216]
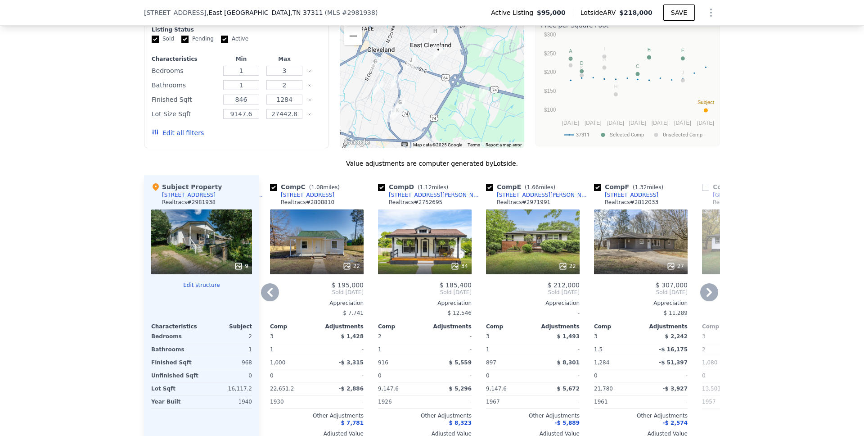
click at [707, 297] on icon at bounding box center [709, 292] width 5 height 9
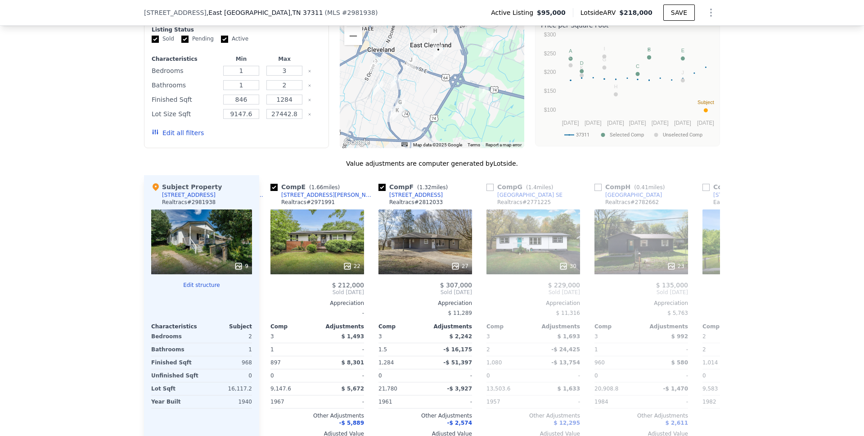
scroll to position [0, 432]
click at [707, 297] on icon at bounding box center [709, 292] width 5 height 9
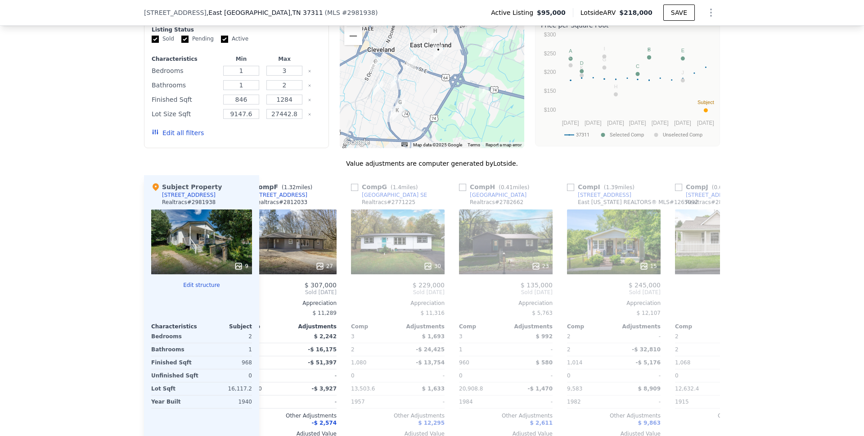
scroll to position [0, 648]
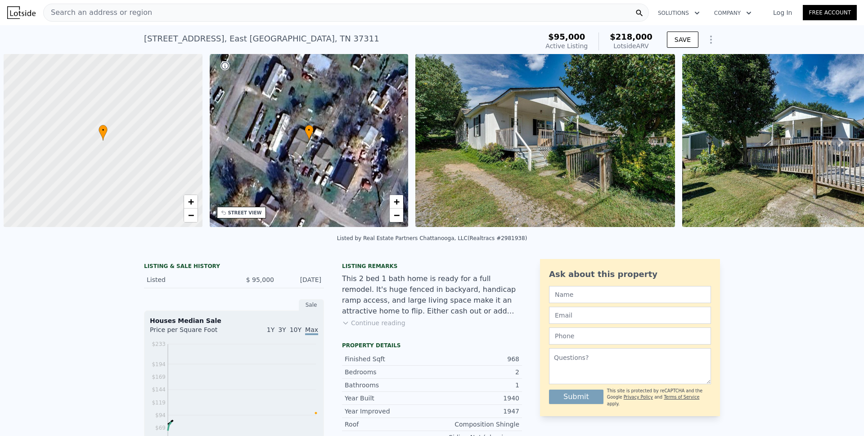
scroll to position [0, 4]
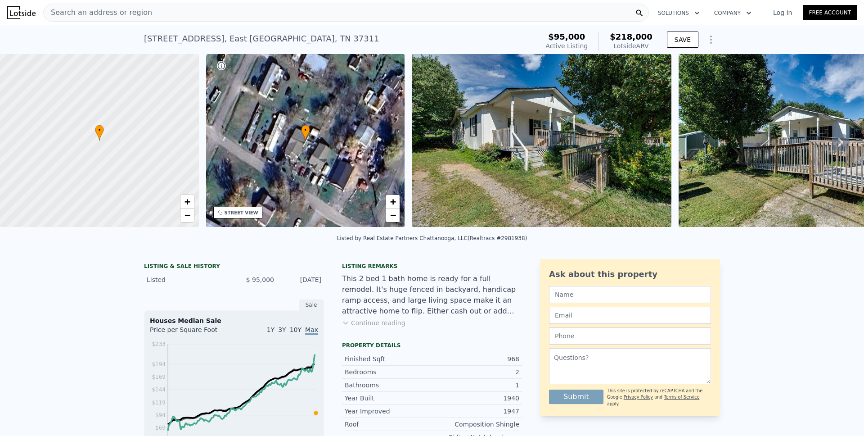
click at [708, 41] on icon "Show Options" at bounding box center [711, 39] width 11 height 11
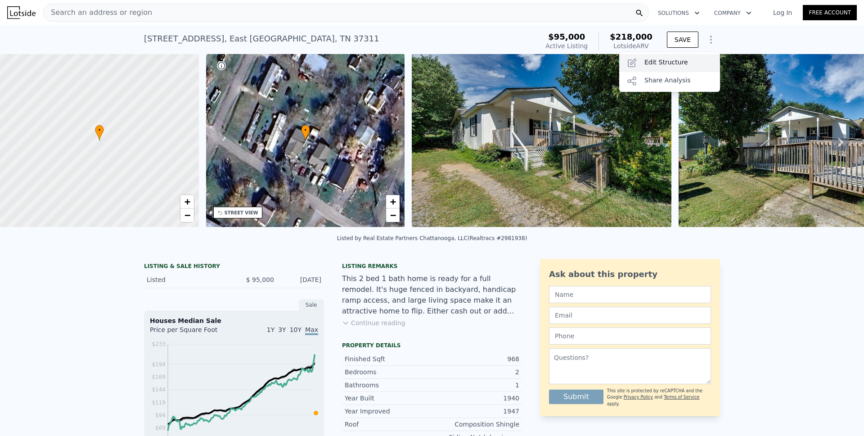
click at [685, 59] on div "Edit Structure" at bounding box center [669, 63] width 101 height 18
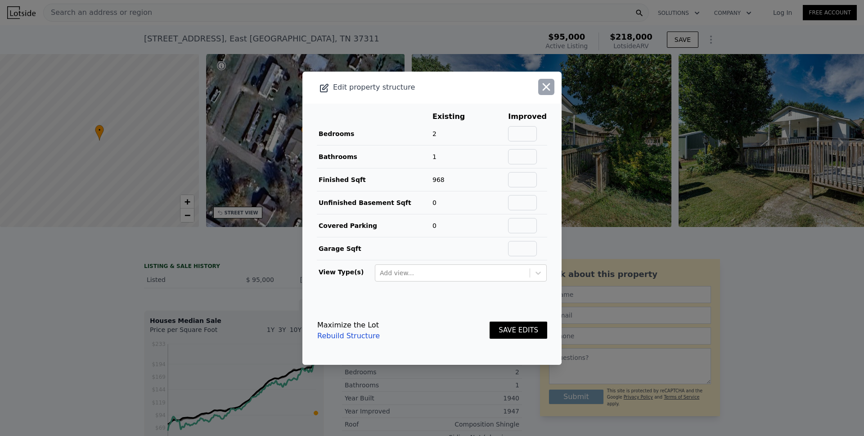
click at [543, 86] on icon "button" at bounding box center [547, 87] width 8 height 8
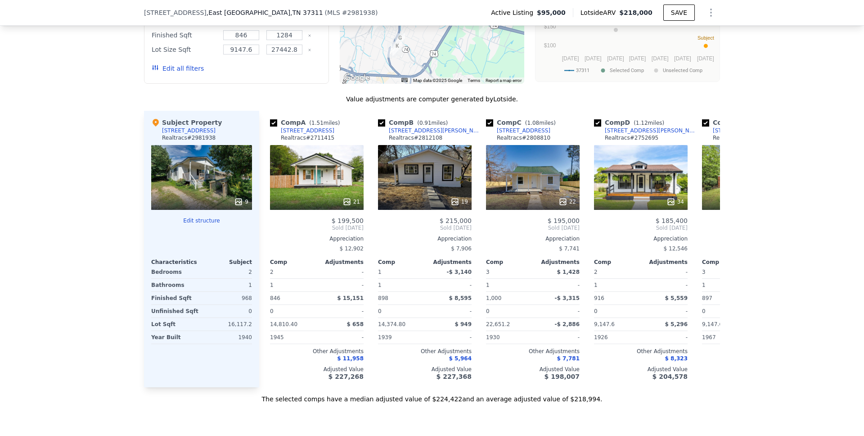
scroll to position [820, 0]
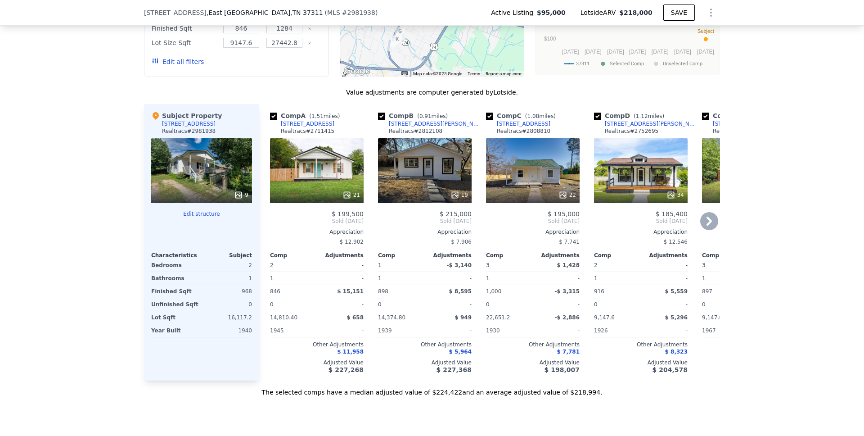
drag, startPoint x: 271, startPoint y: 126, endPoint x: 265, endPoint y: 172, distance: 46.8
click at [271, 120] on input "checkbox" at bounding box center [273, 116] width 7 height 7
checkbox input "false"
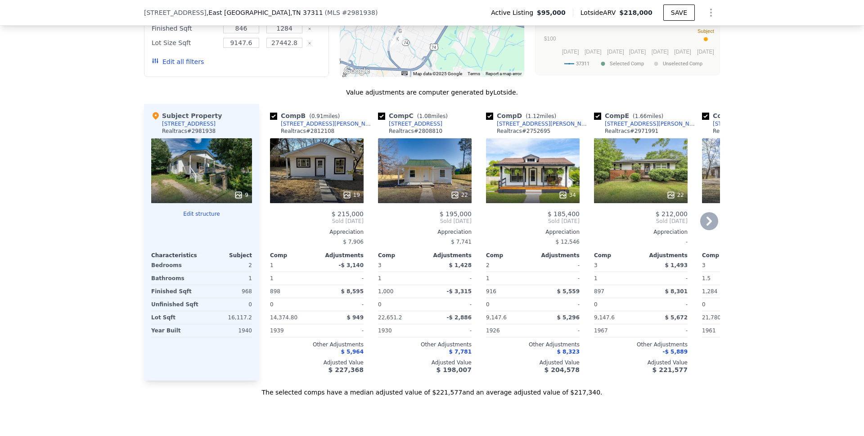
click at [486, 120] on input "checkbox" at bounding box center [489, 116] width 7 height 7
checkbox input "false"
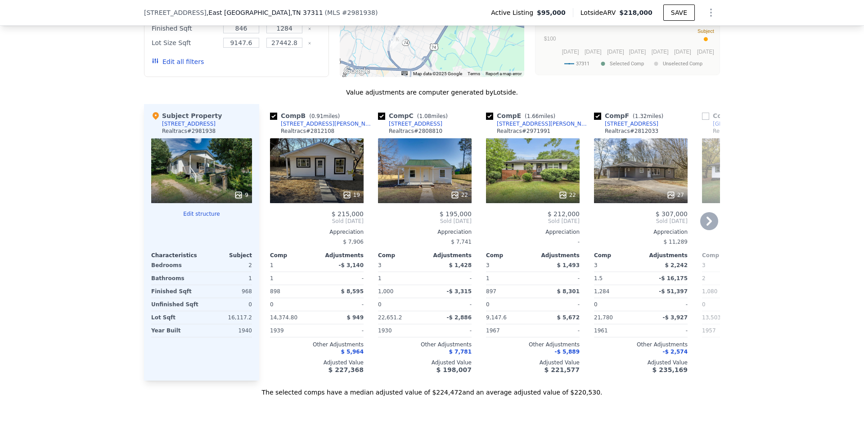
click at [486, 120] on input "checkbox" at bounding box center [489, 116] width 7 height 7
checkbox input "false"
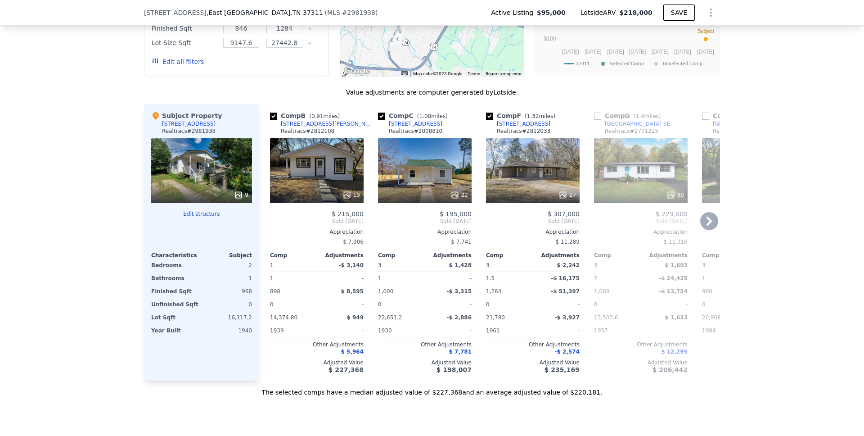
click at [486, 120] on input "checkbox" at bounding box center [489, 116] width 7 height 7
checkbox input "false"
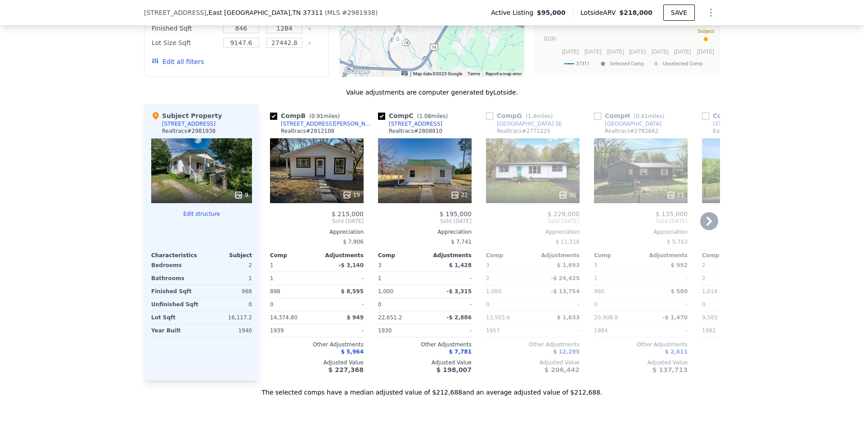
click at [707, 225] on icon at bounding box center [709, 220] width 5 height 9
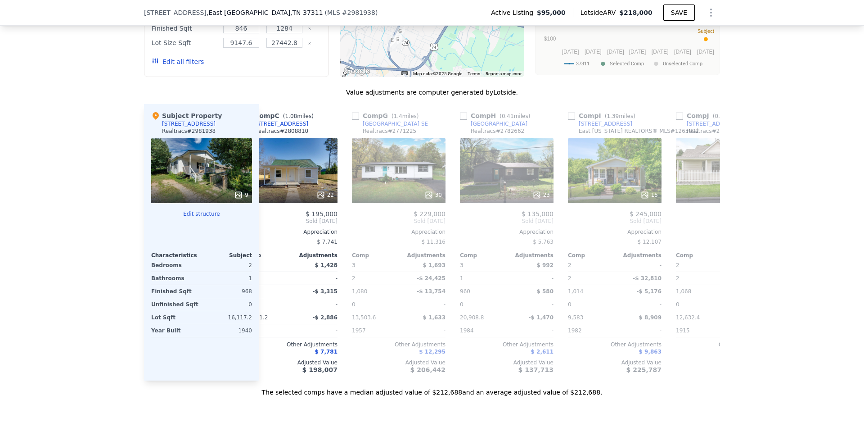
scroll to position [0, 216]
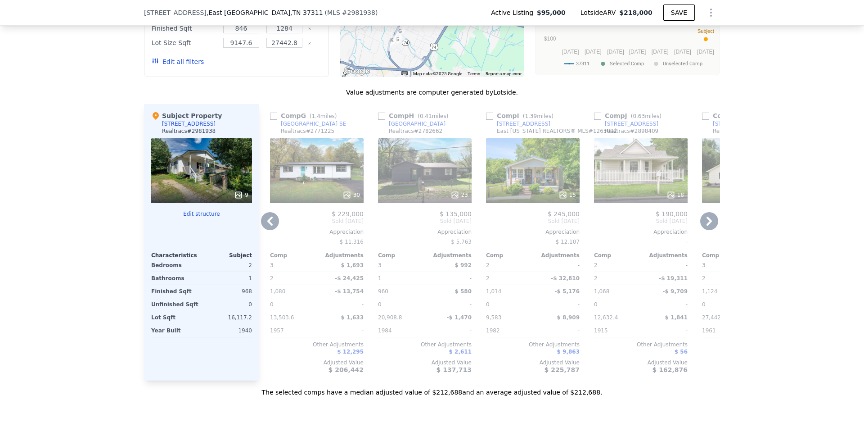
click at [707, 225] on icon at bounding box center [709, 220] width 5 height 9
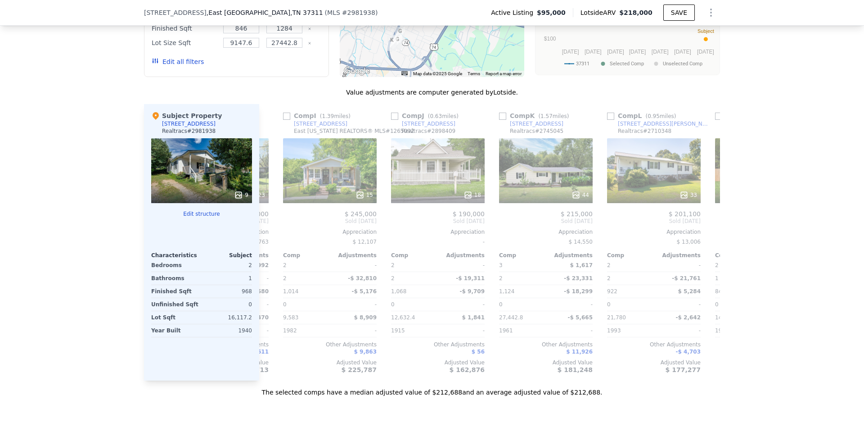
scroll to position [0, 432]
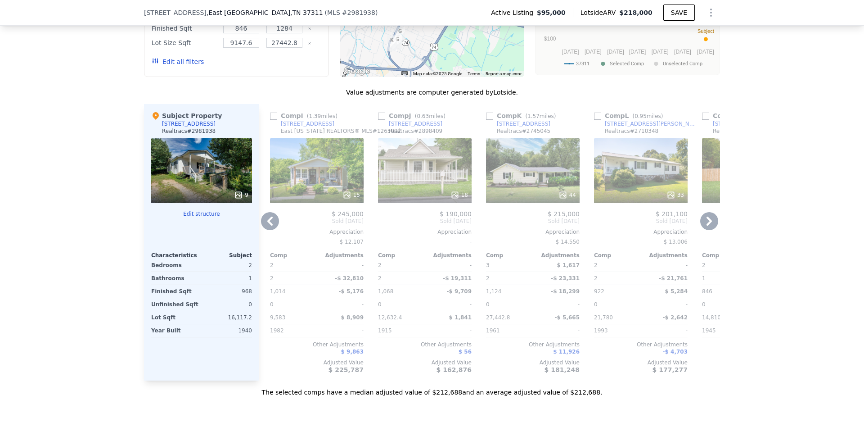
click at [707, 225] on icon at bounding box center [709, 220] width 5 height 9
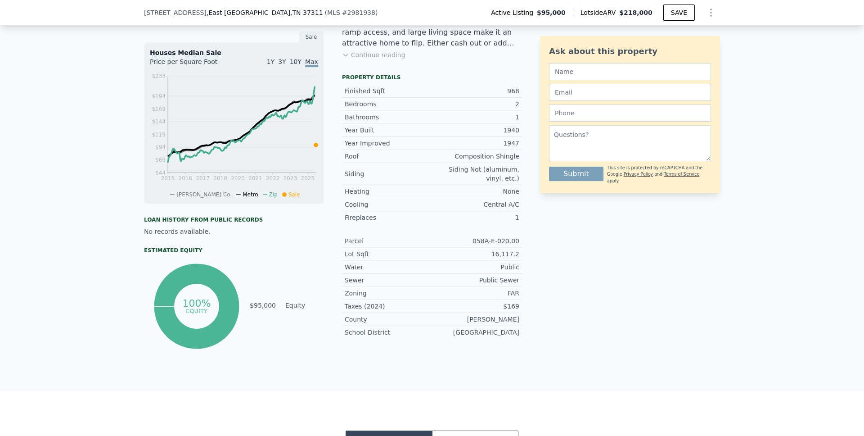
scroll to position [0, 0]
